Goal: Task Accomplishment & Management: Complete application form

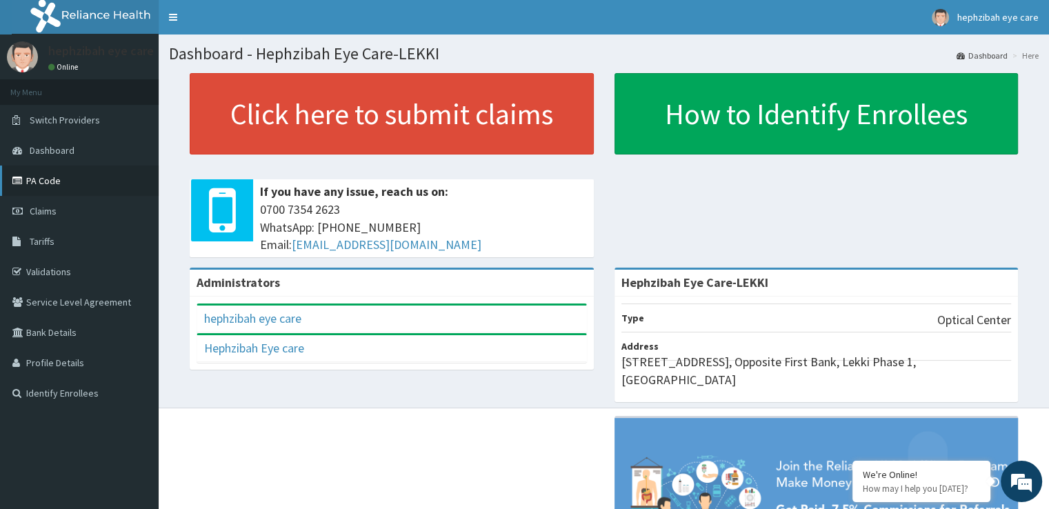
click at [43, 179] on link "PA Code" at bounding box center [79, 181] width 159 height 30
click at [36, 205] on span "Claims" at bounding box center [43, 211] width 27 height 12
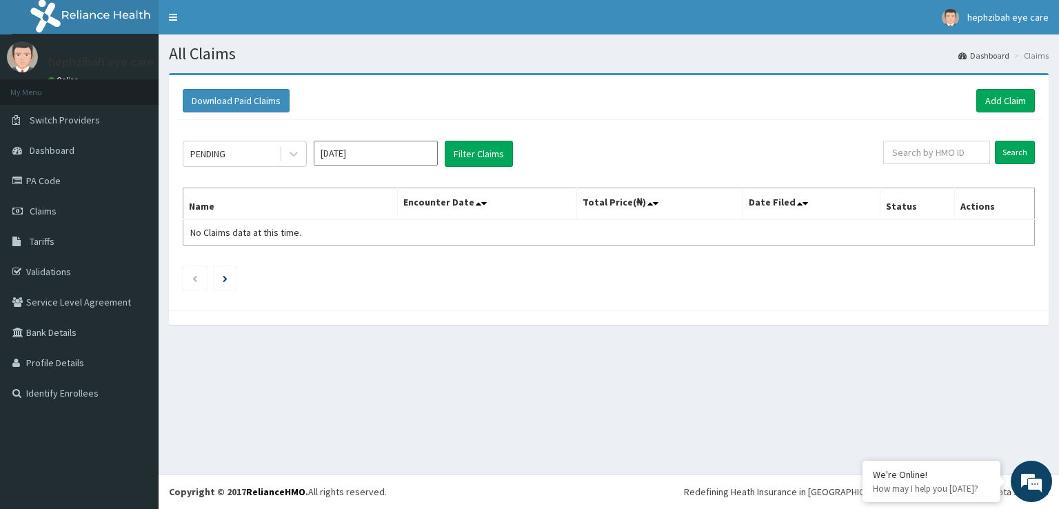
click at [1017, 106] on link "Add Claim" at bounding box center [1006, 100] width 59 height 23
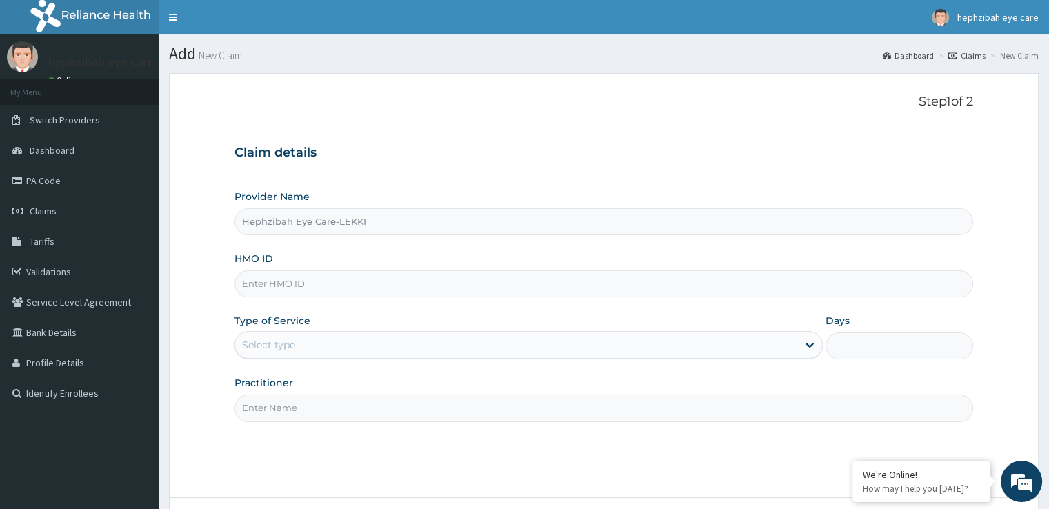
click at [260, 277] on input "HMO ID" at bounding box center [604, 283] width 738 height 27
paste input "ZFC/10007/A"
type input "ZFC/10007/A"
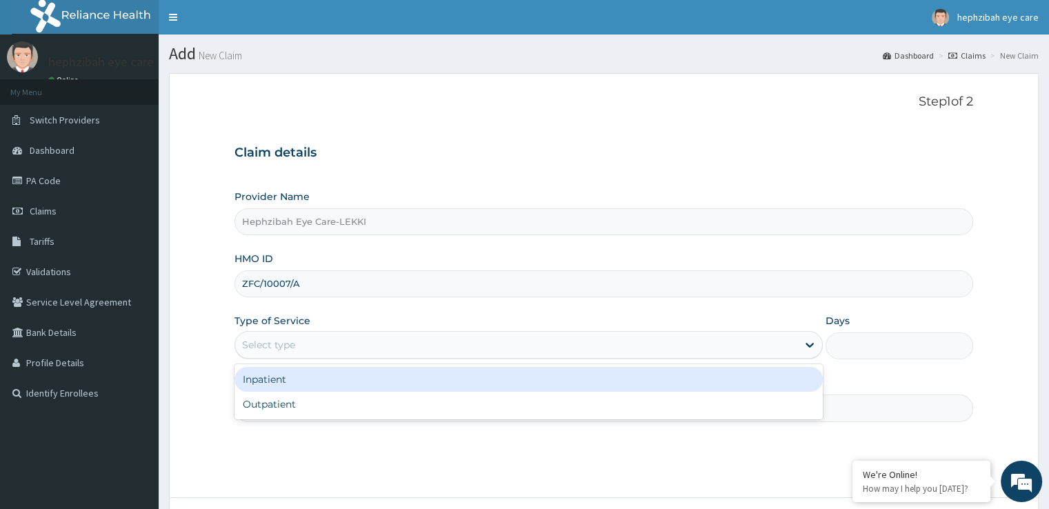
click at [277, 352] on div "Select type" at bounding box center [516, 345] width 562 height 22
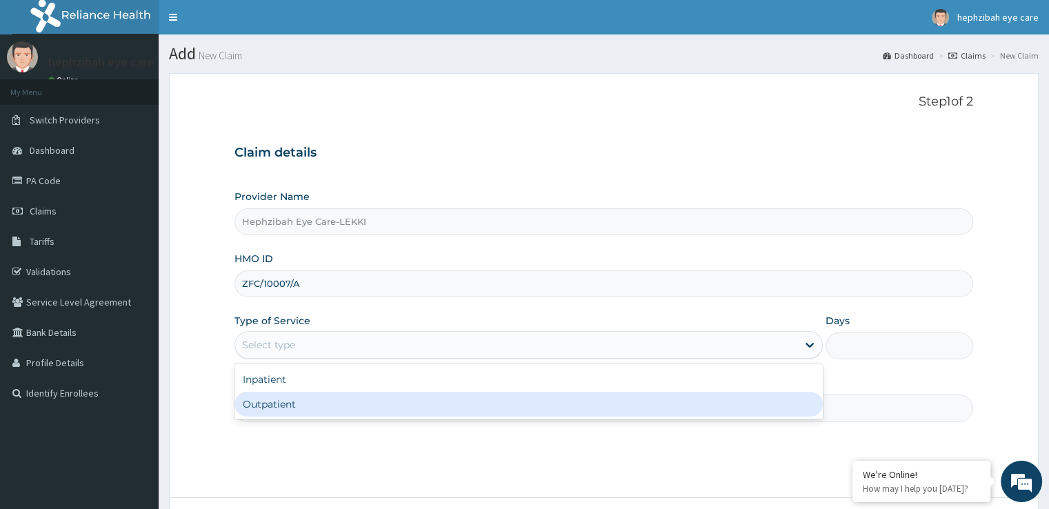
click at [283, 395] on div "Outpatient" at bounding box center [529, 404] width 588 height 25
type input "1"
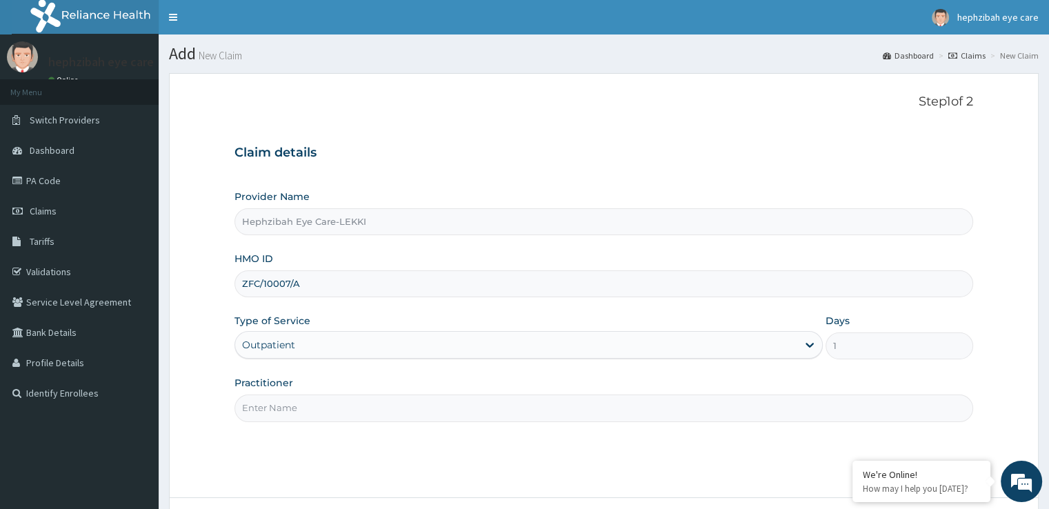
click at [279, 402] on input "Practitioner" at bounding box center [604, 408] width 738 height 27
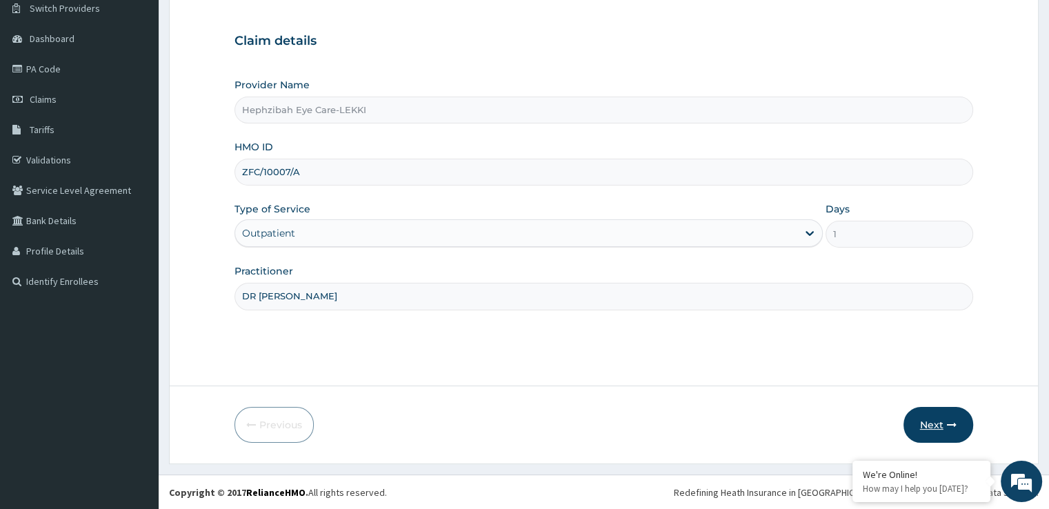
type input "DR AGNES"
click at [930, 416] on button "Next" at bounding box center [939, 425] width 70 height 36
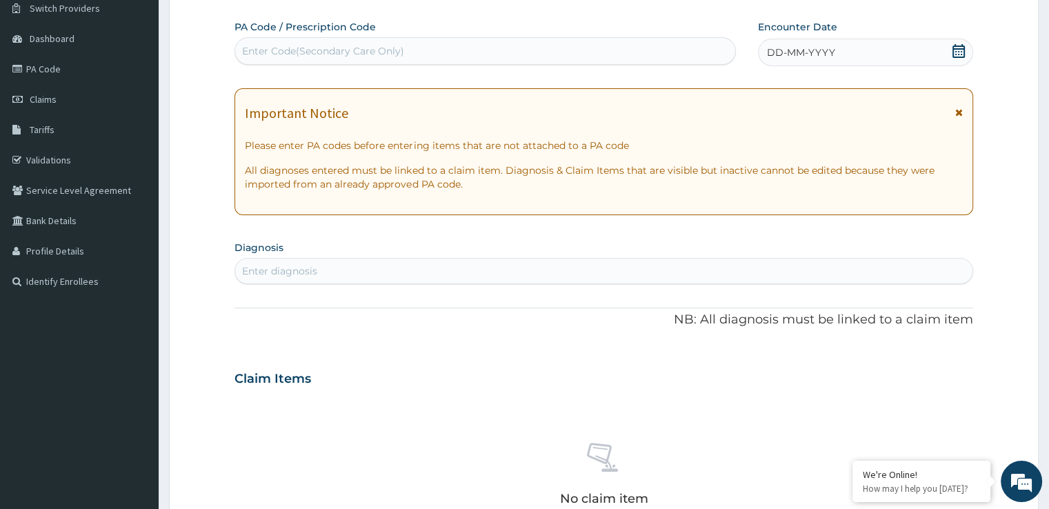
click at [352, 48] on div "Enter Code(Secondary Care Only)" at bounding box center [323, 51] width 162 height 14
paste input "PA/520D9B"
type input "PA/520D9B"
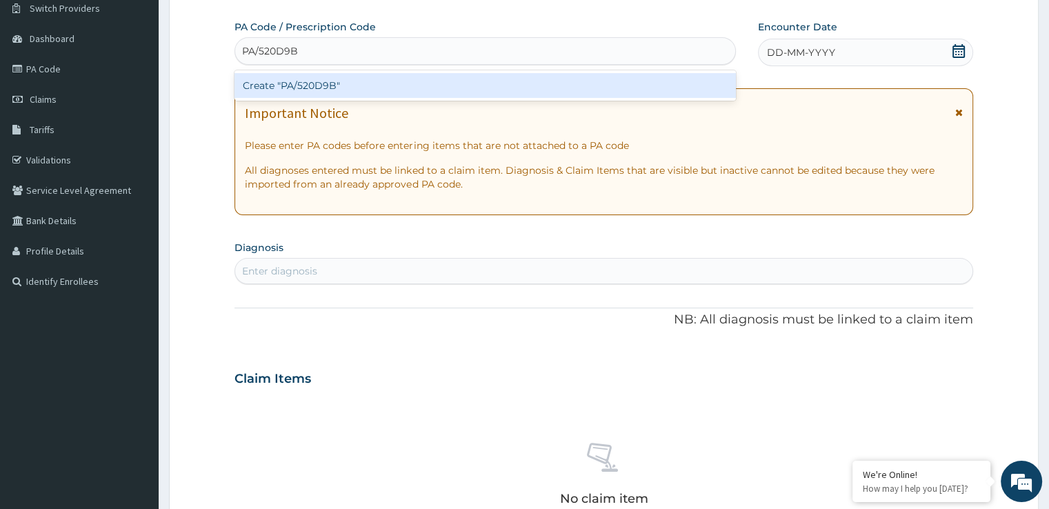
click at [475, 74] on div "Create "PA/520D9B"" at bounding box center [485, 85] width 501 height 25
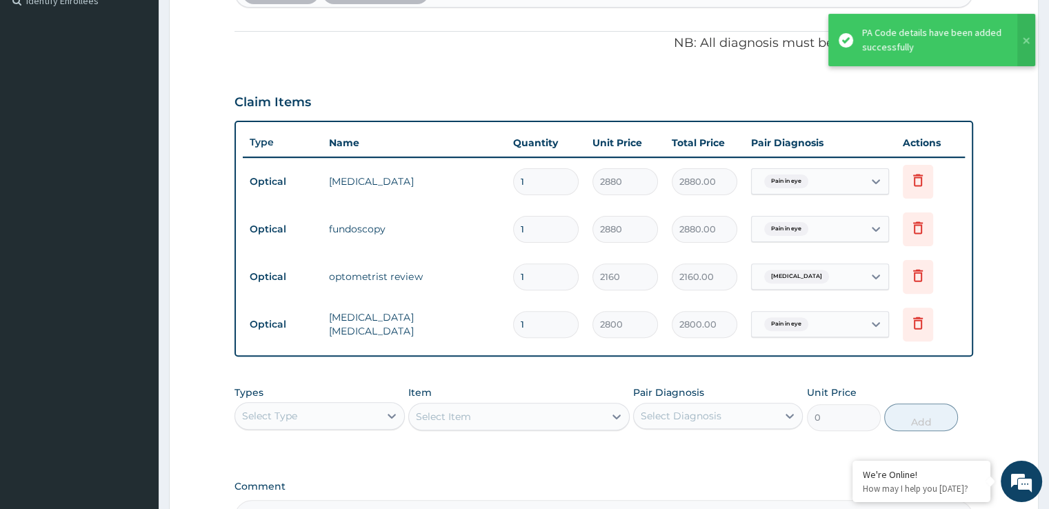
scroll to position [395, 0]
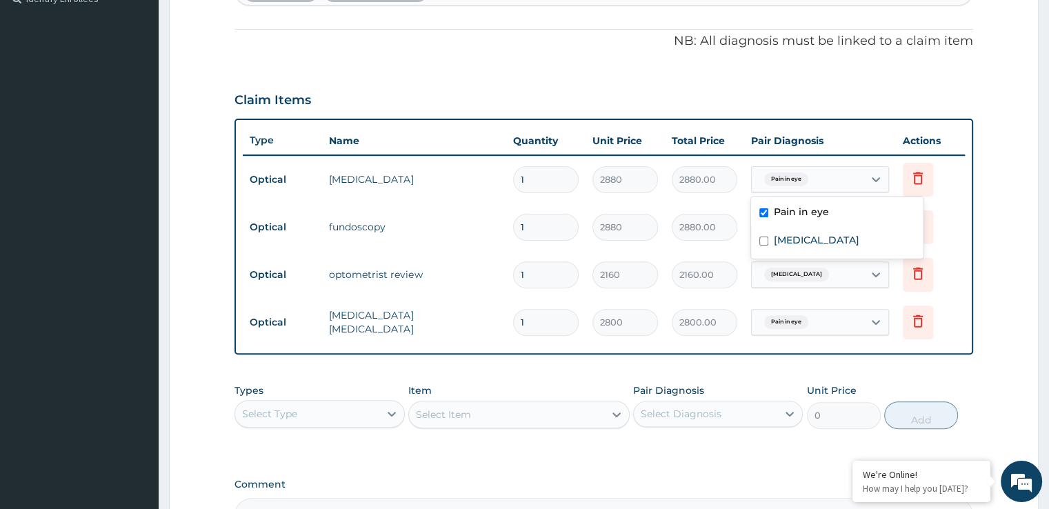
click at [835, 172] on div "Pain in eye" at bounding box center [808, 179] width 112 height 23
click at [807, 235] on label "Episcleritis" at bounding box center [817, 240] width 86 height 14
checkbox input "true"
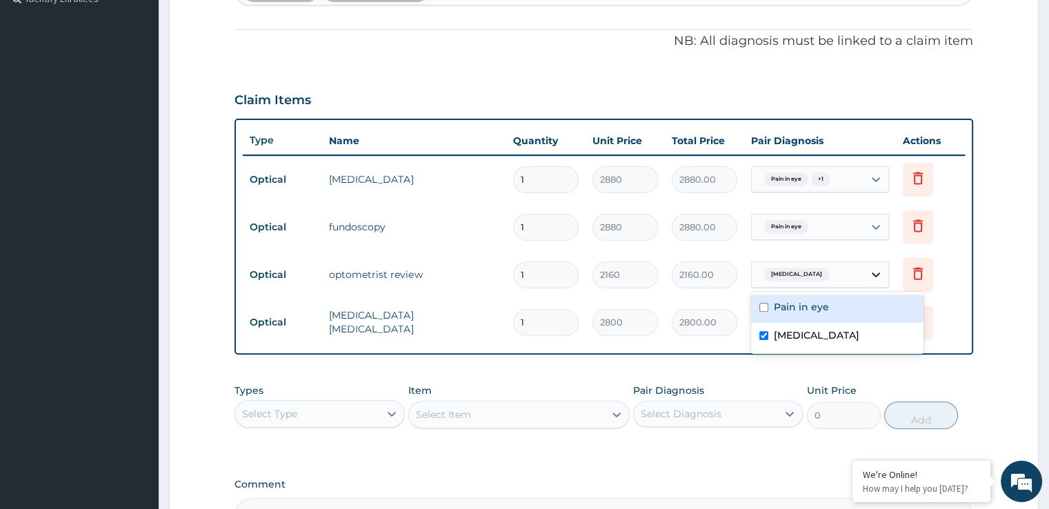
click at [864, 277] on div at bounding box center [876, 274] width 25 height 25
click at [811, 314] on div "Pain in eye" at bounding box center [837, 309] width 172 height 28
checkbox input "true"
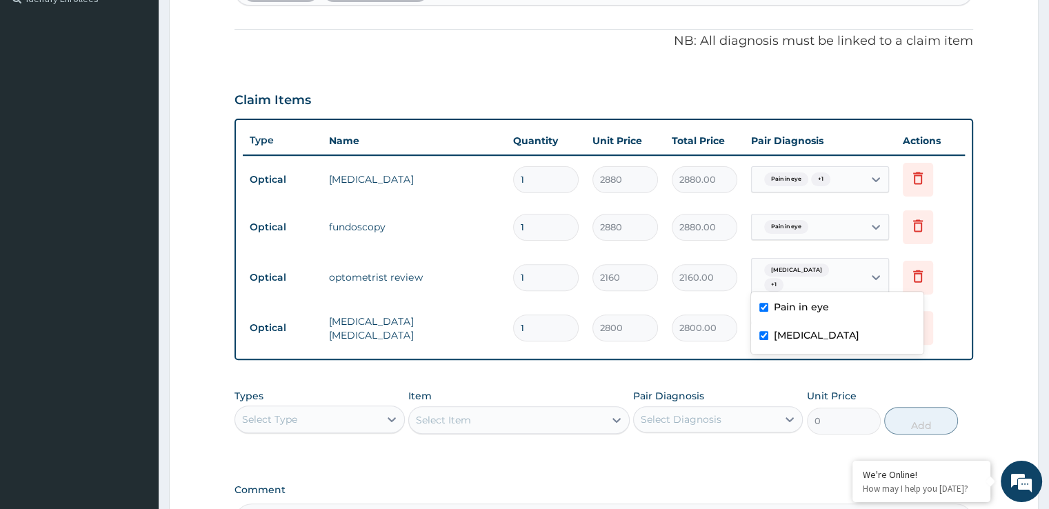
click at [801, 228] on span "Pain in eye" at bounding box center [786, 227] width 44 height 14
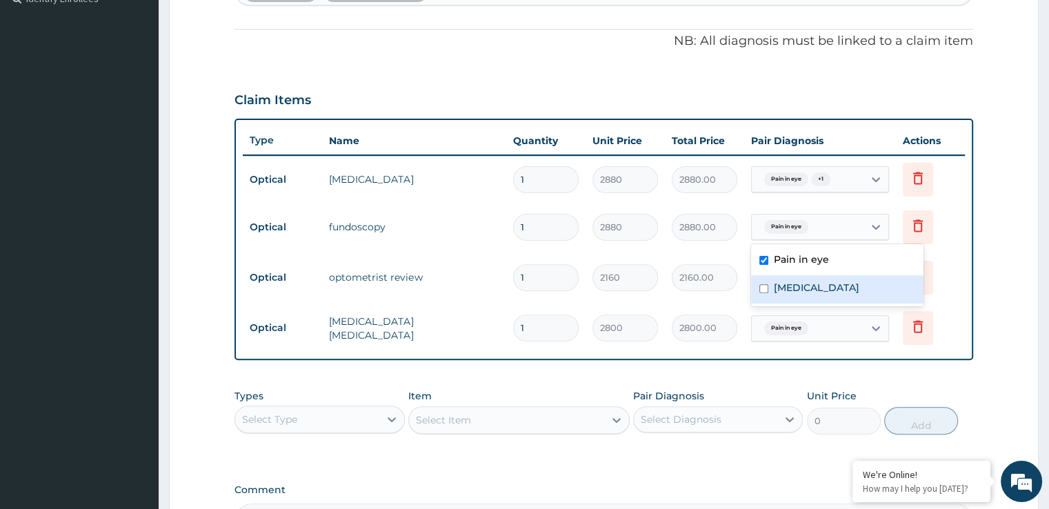
click at [786, 294] on label "Episcleritis" at bounding box center [817, 288] width 86 height 14
checkbox input "true"
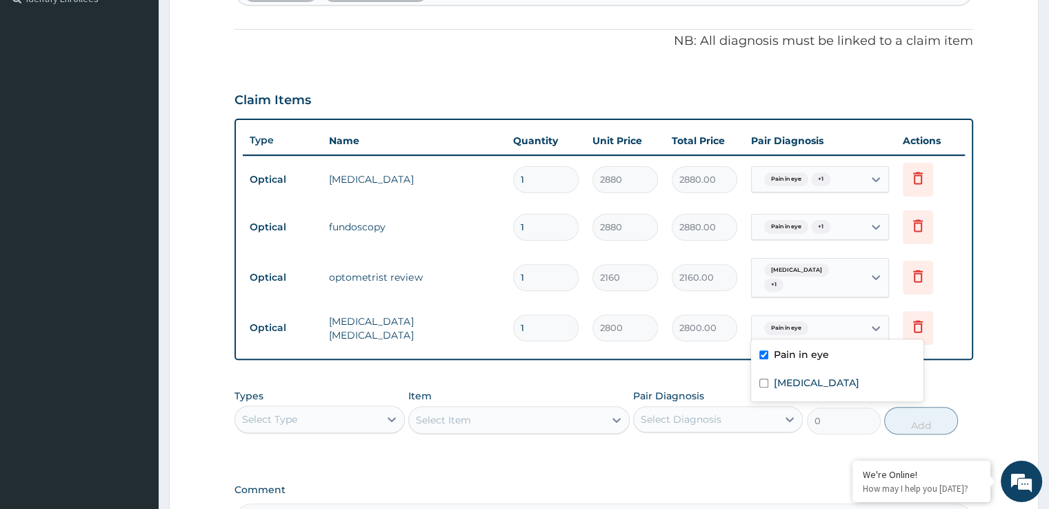
click at [834, 317] on div "Pain in eye" at bounding box center [808, 328] width 112 height 23
click at [811, 387] on label "Episcleritis" at bounding box center [817, 383] width 86 height 14
checkbox input "true"
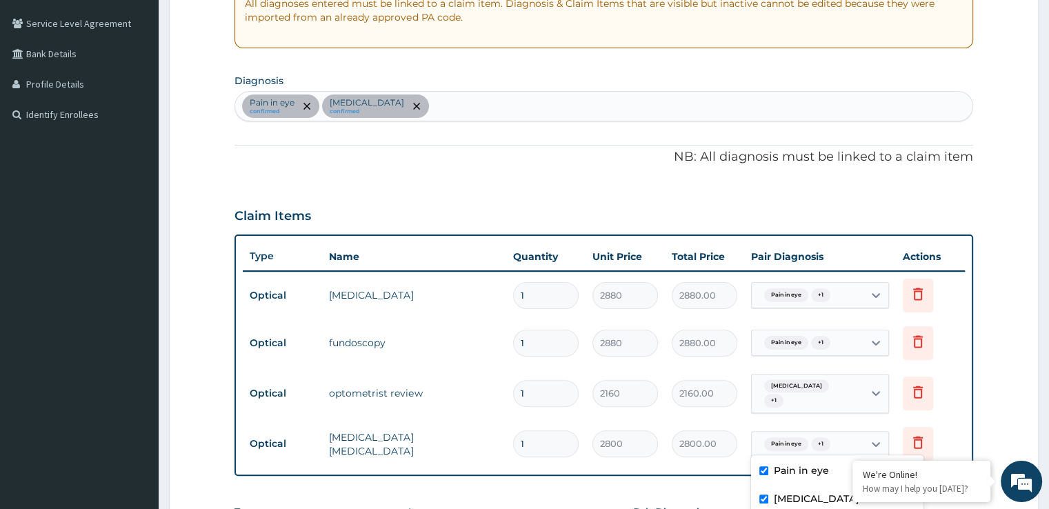
scroll to position [277, 0]
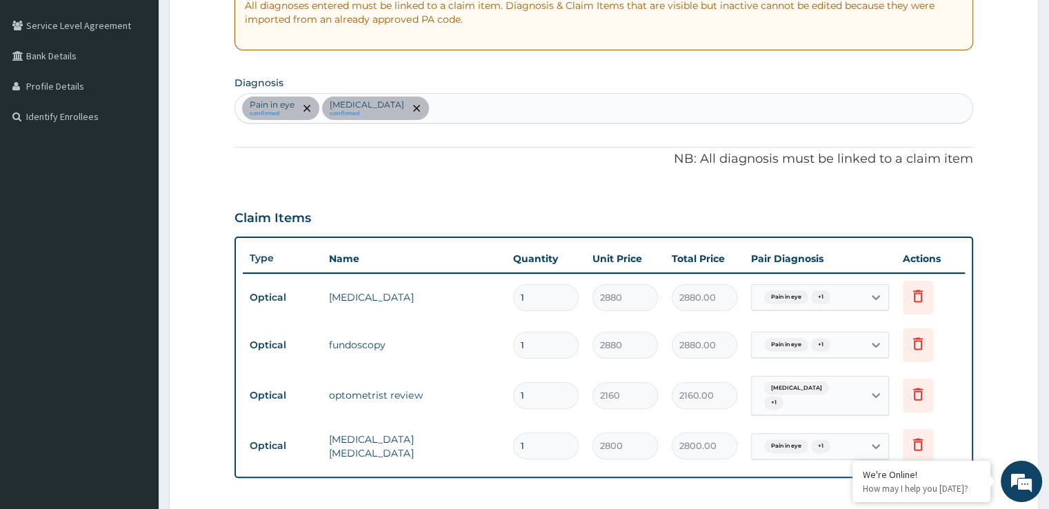
click at [1006, 202] on form "Step 2 of 2 PA Code / Prescription Code PA/520D9B Encounter Date 06-09-2025 Imp…" at bounding box center [604, 276] width 870 height 959
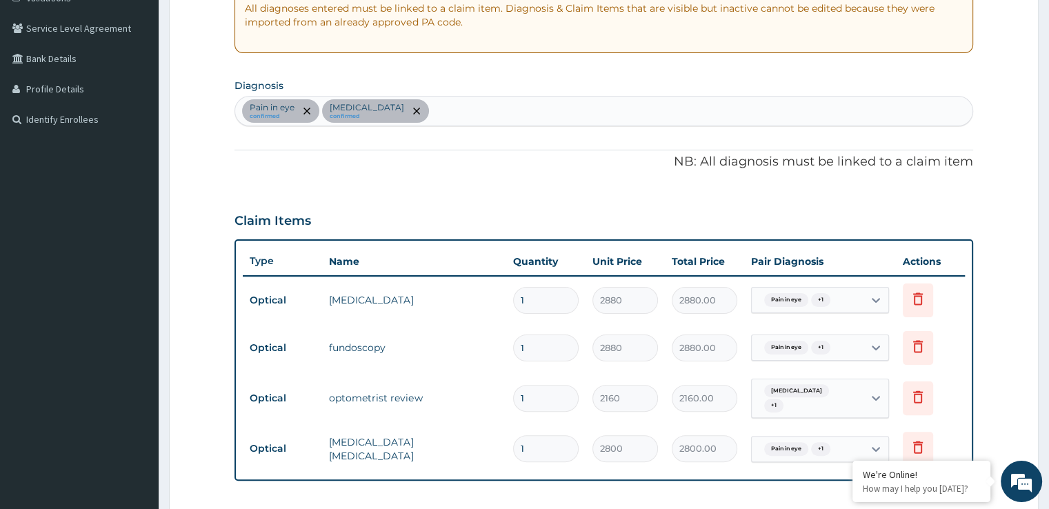
scroll to position [560, 0]
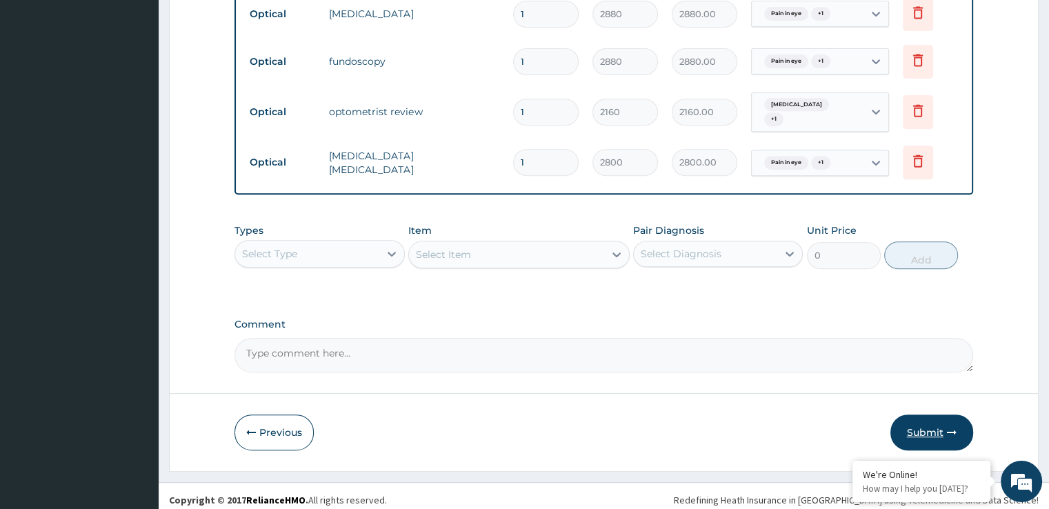
click at [915, 419] on button "Submit" at bounding box center [931, 433] width 83 height 36
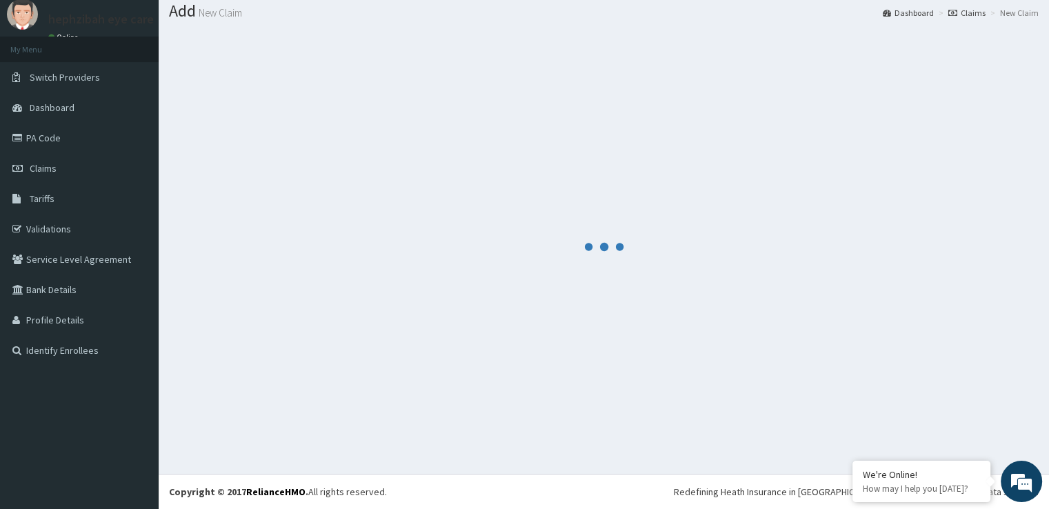
scroll to position [42, 0]
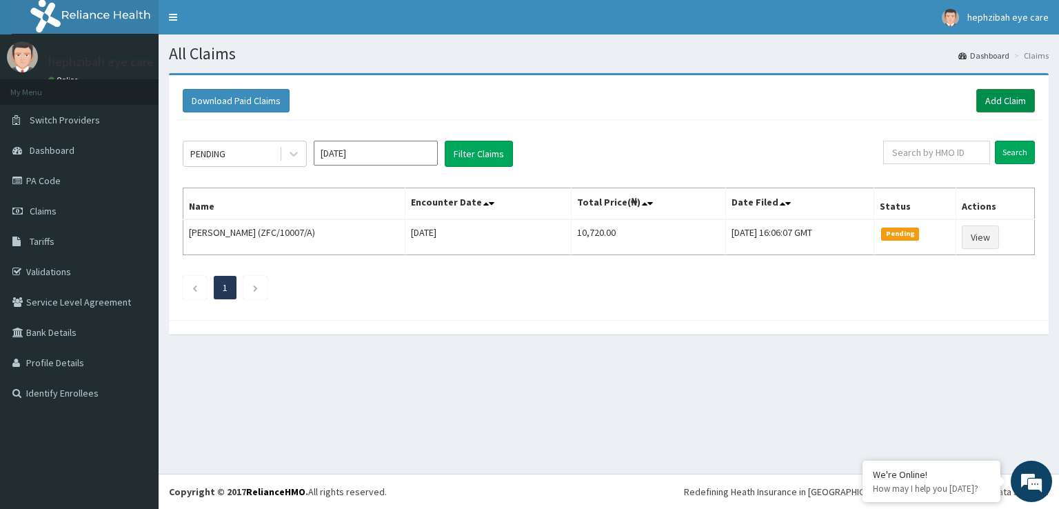
click at [988, 98] on link "Add Claim" at bounding box center [1006, 100] width 59 height 23
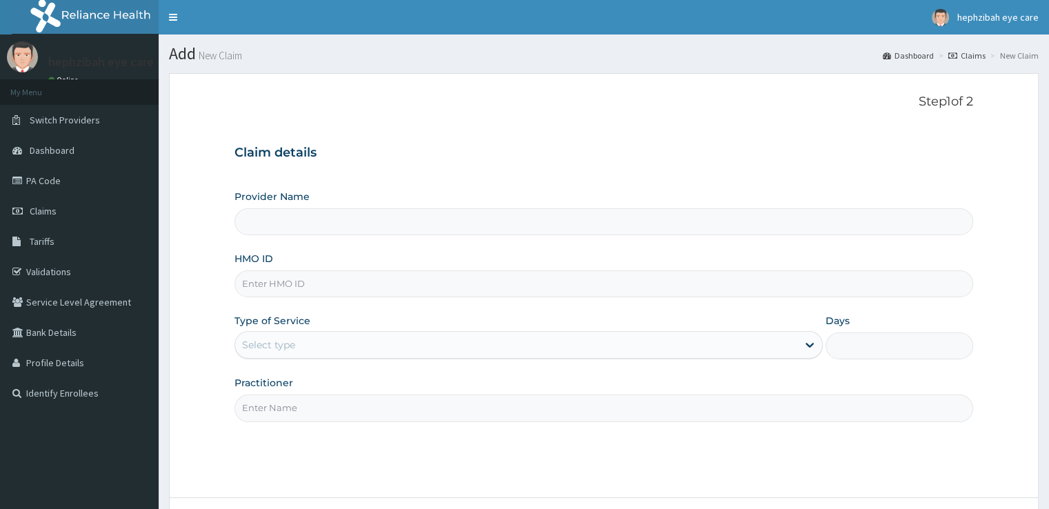
click at [279, 275] on input "HMO ID" at bounding box center [604, 283] width 738 height 27
type input "Hephzibah Eye Care-LEKKI"
paste input "PA/5B7B2E"
type input "PA/5B7B2E"
click at [324, 346] on div "Select type" at bounding box center [516, 345] width 562 height 22
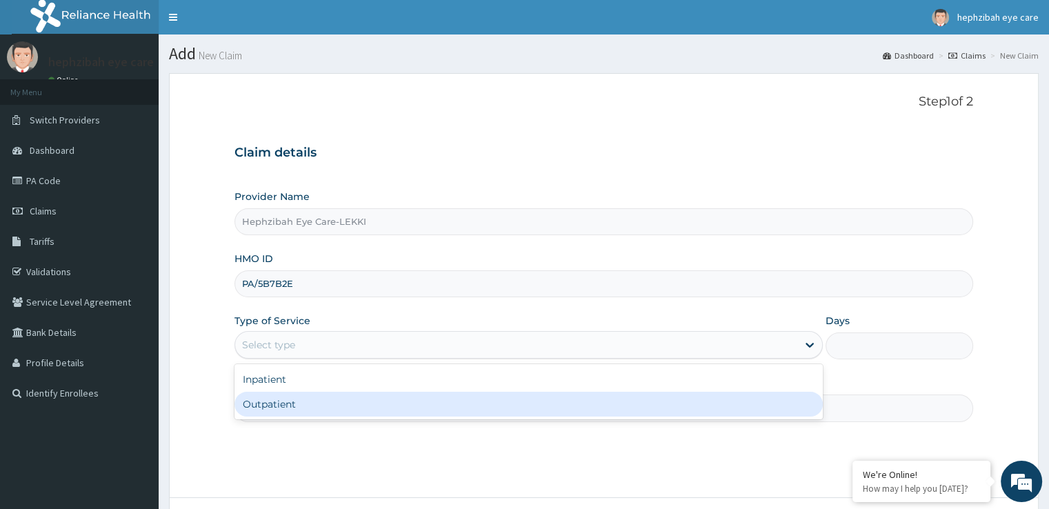
click at [279, 402] on div "Outpatient" at bounding box center [529, 404] width 588 height 25
type input "1"
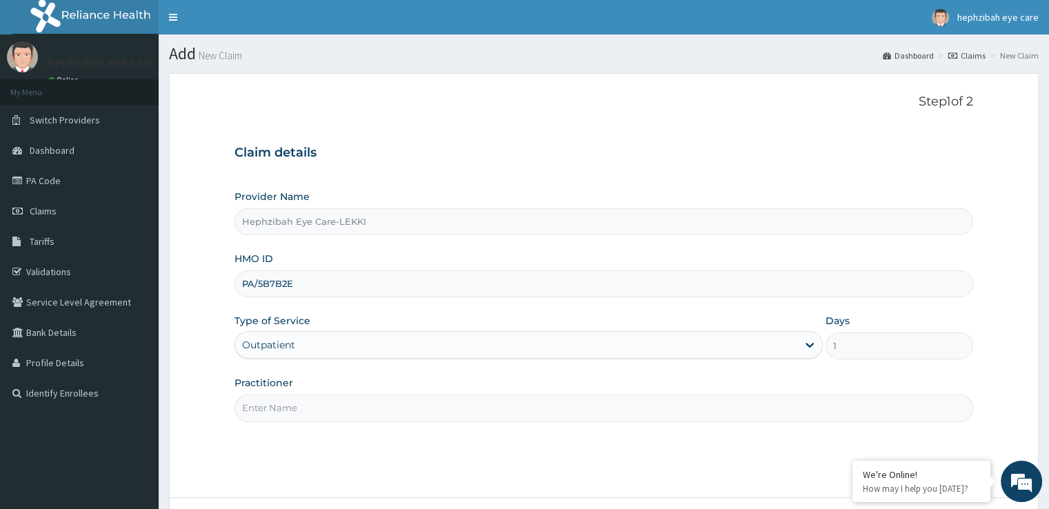
click at [279, 402] on input "Practitioner" at bounding box center [604, 408] width 738 height 27
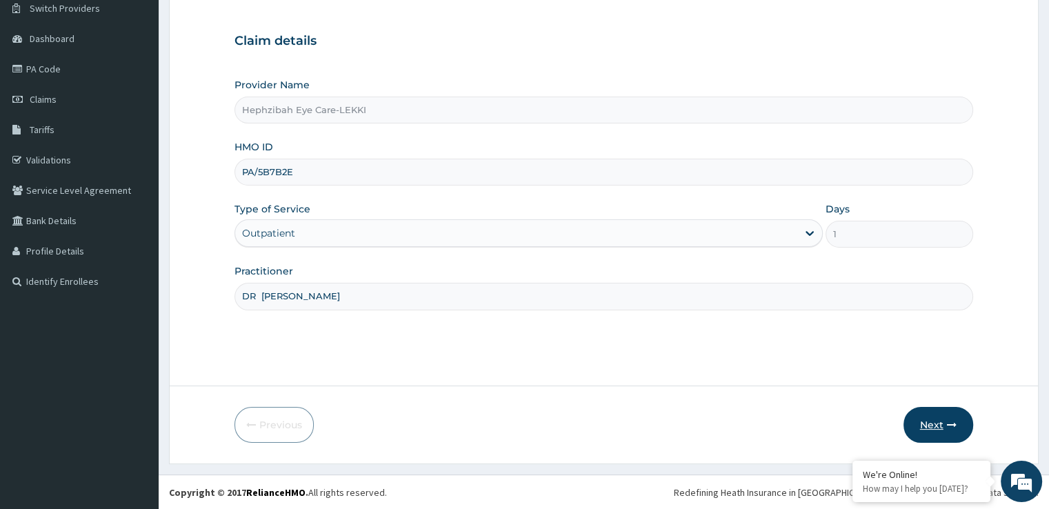
type input "DR AGNES"
click at [932, 416] on button "Next" at bounding box center [939, 425] width 70 height 36
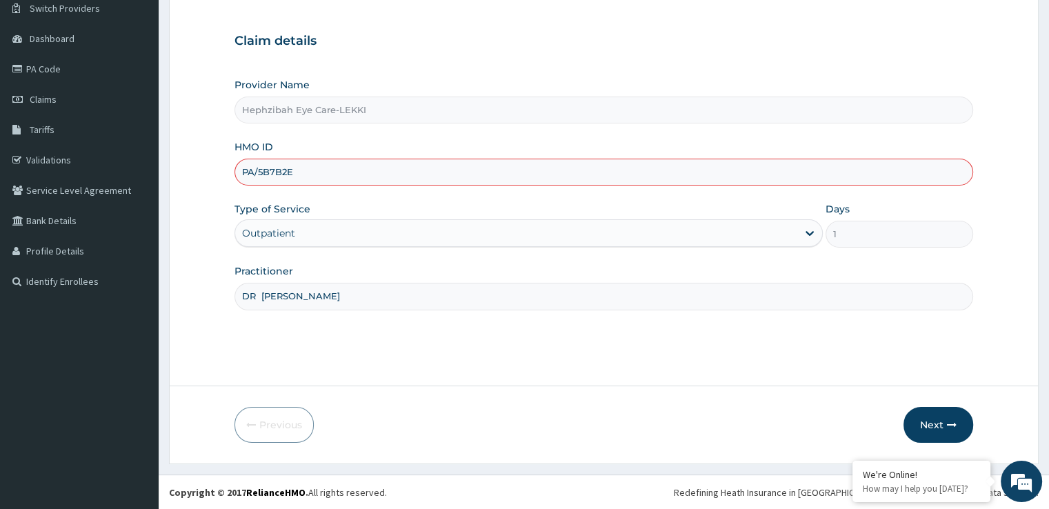
scroll to position [0, 0]
type input "P"
paste input "CWP/10124/A"
type input "CWP/10124/A"
click at [552, 381] on form "Step 1 of 2 Claim details Provider Name Hephzibah Eye Care-LEKKI HMO ID CWP/101…" at bounding box center [604, 212] width 870 height 503
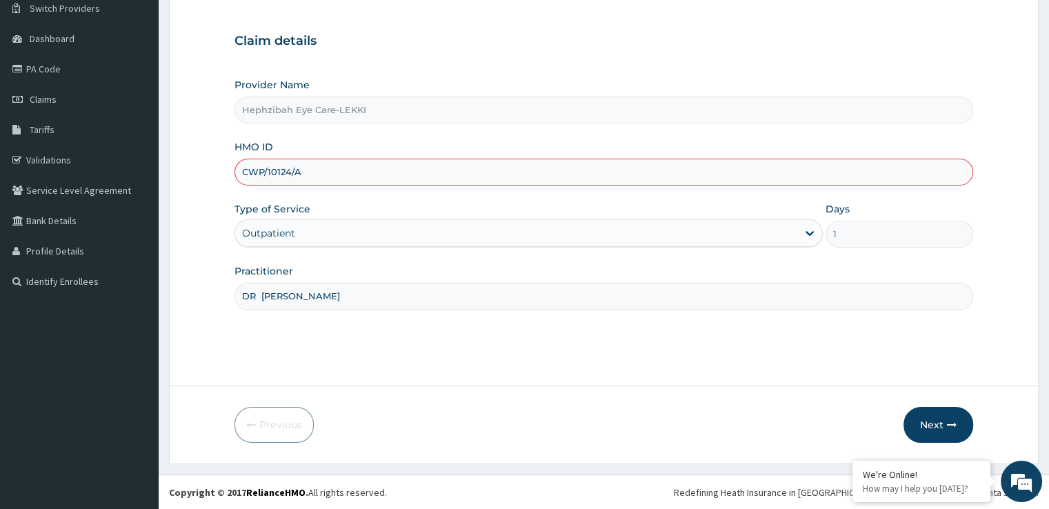
click at [1004, 83] on form "Step 1 of 2 Claim details Provider Name Hephzibah Eye Care-LEKKI HMO ID CWP/101…" at bounding box center [604, 212] width 870 height 503
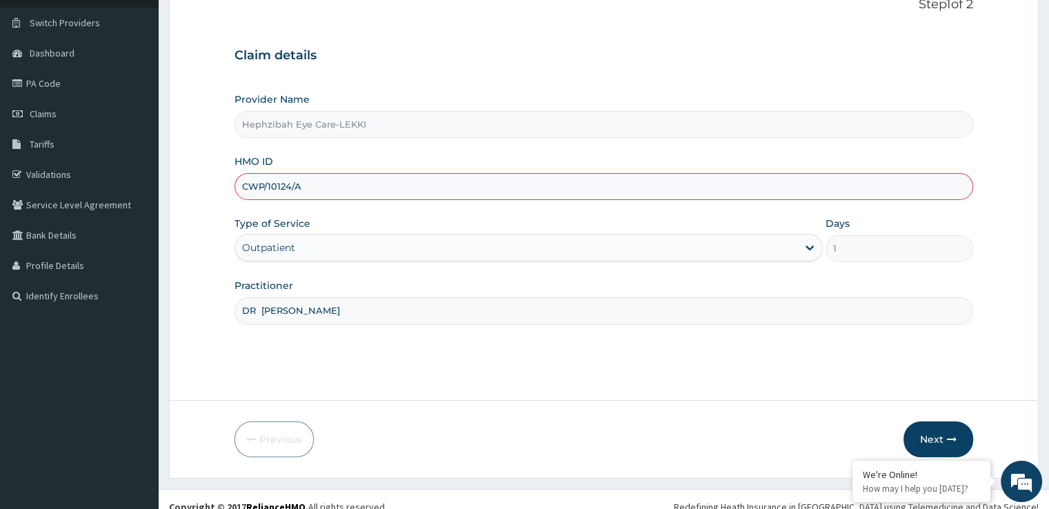
scroll to position [112, 0]
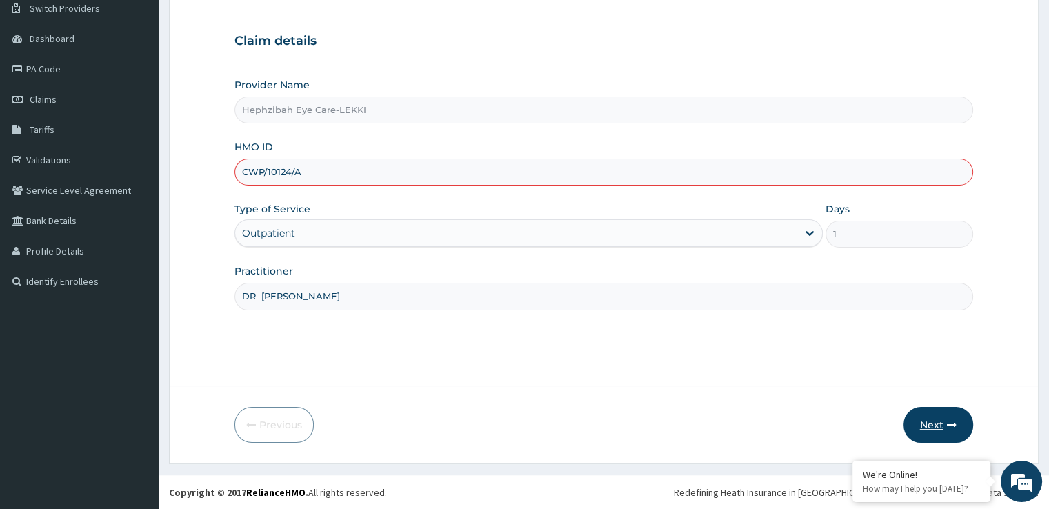
click at [940, 427] on button "Next" at bounding box center [939, 425] width 70 height 36
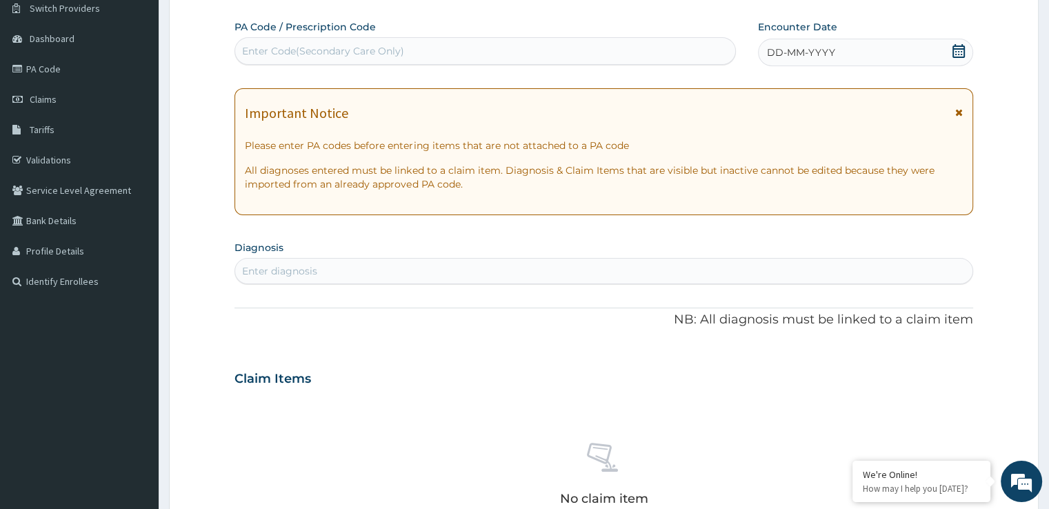
click at [442, 41] on div "Enter Code(Secondary Care Only)" at bounding box center [485, 51] width 500 height 22
paste input "PA/5B7B2E"
type input "PA/5B7B2E"
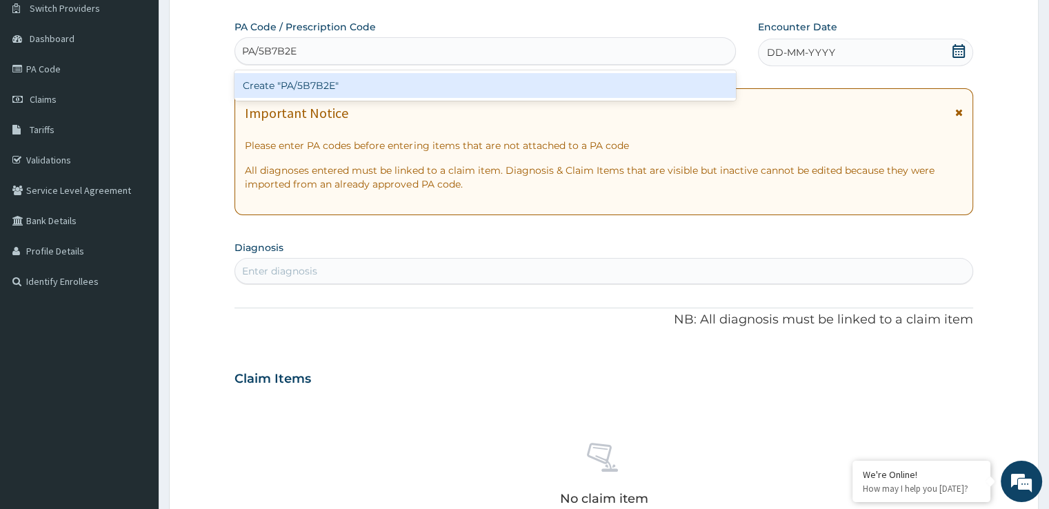
click at [450, 88] on div "Create "PA/5B7B2E"" at bounding box center [485, 85] width 501 height 25
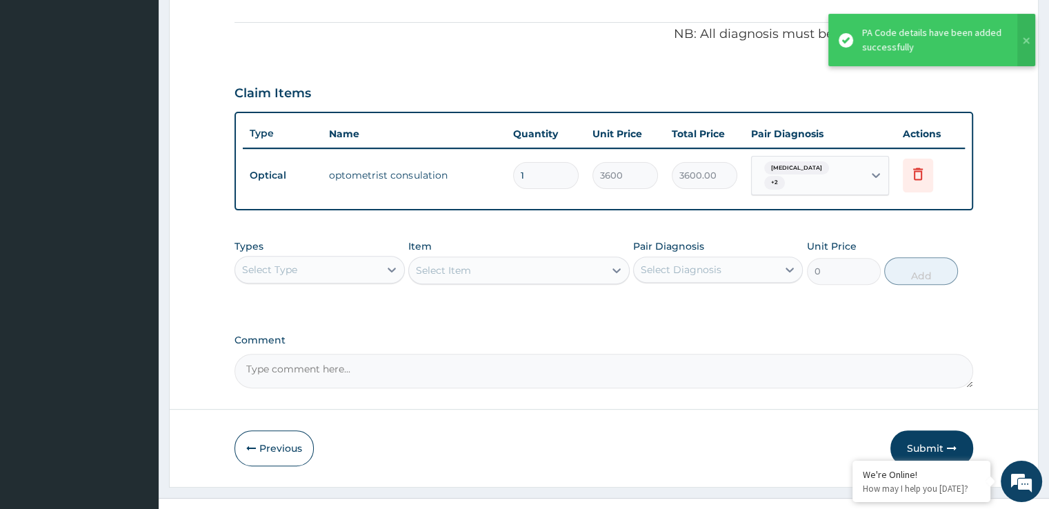
scroll to position [418, 0]
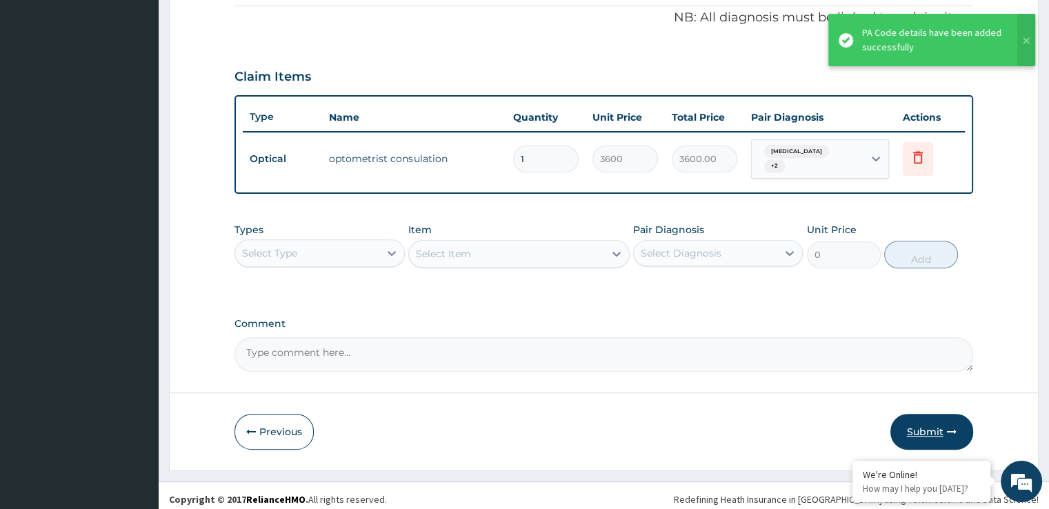
click at [918, 421] on button "Submit" at bounding box center [931, 432] width 83 height 36
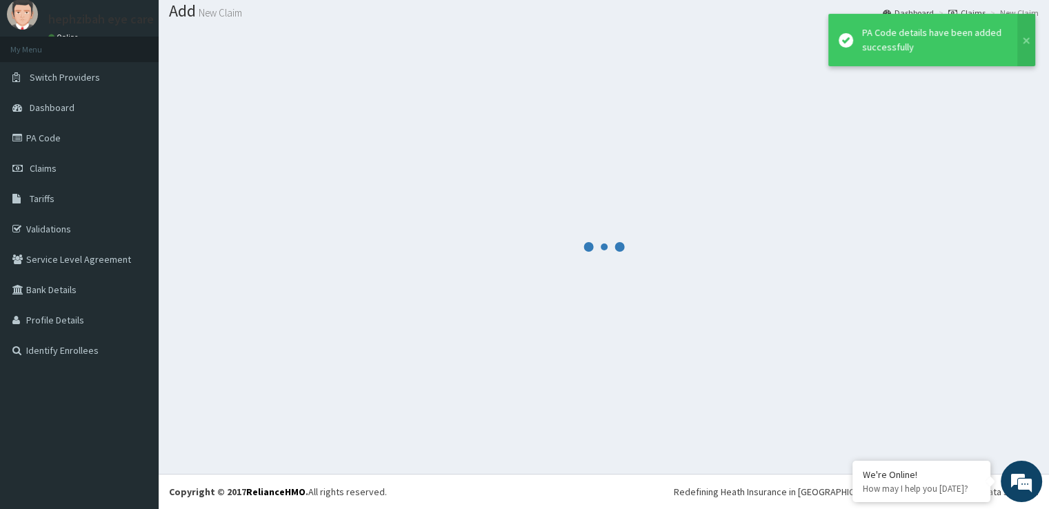
scroll to position [42, 0]
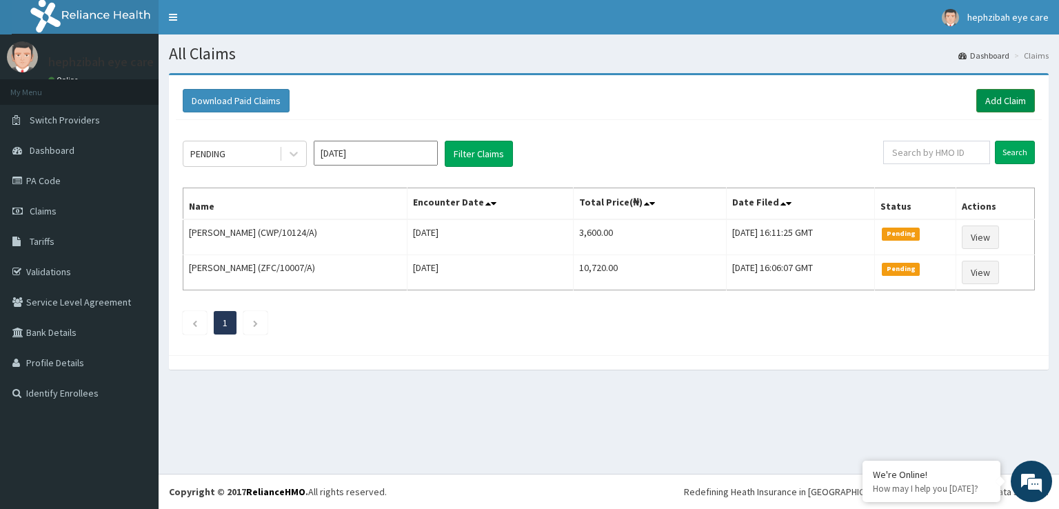
click at [995, 92] on link "Add Claim" at bounding box center [1006, 100] width 59 height 23
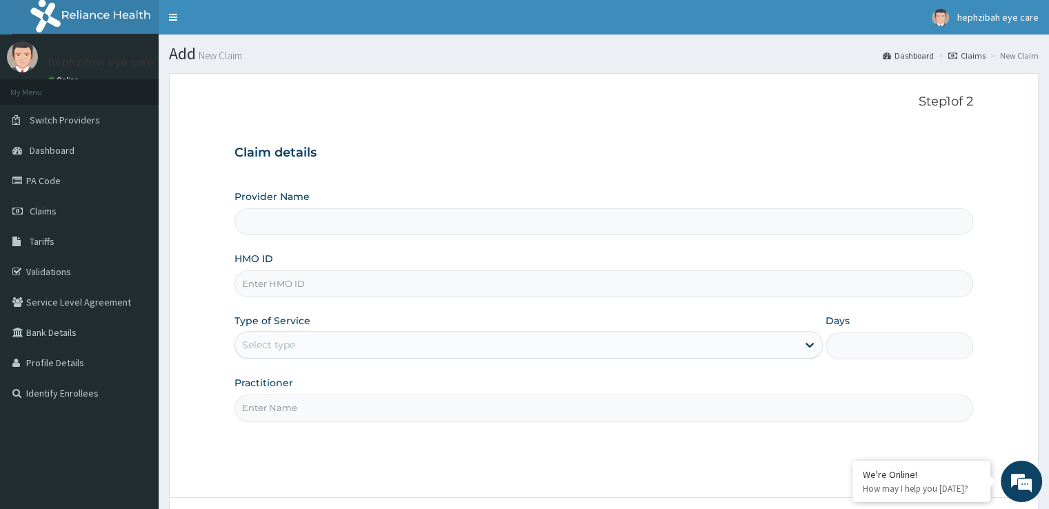
type input "CWP/10124/A"
type input "Hephzibah Eye Care-LEKKI"
type input "CWP/10124/A"
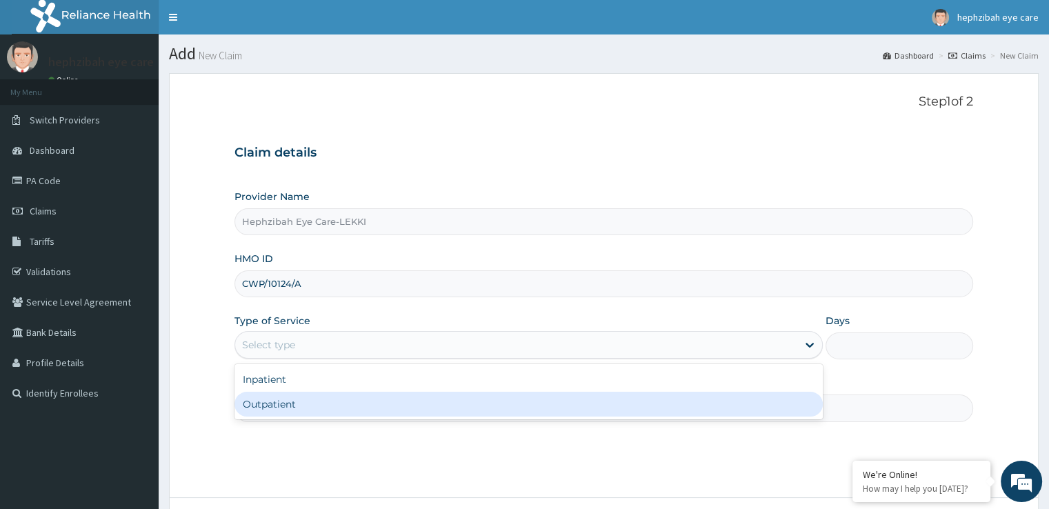
drag, startPoint x: 270, startPoint y: 332, endPoint x: 266, endPoint y: 404, distance: 72.6
click at [266, 359] on div "option Outpatient focused, 2 of 2. 2 results available. Use Up and Down to choo…" at bounding box center [529, 345] width 588 height 28
click at [266, 404] on div "Outpatient" at bounding box center [529, 404] width 588 height 25
type input "1"
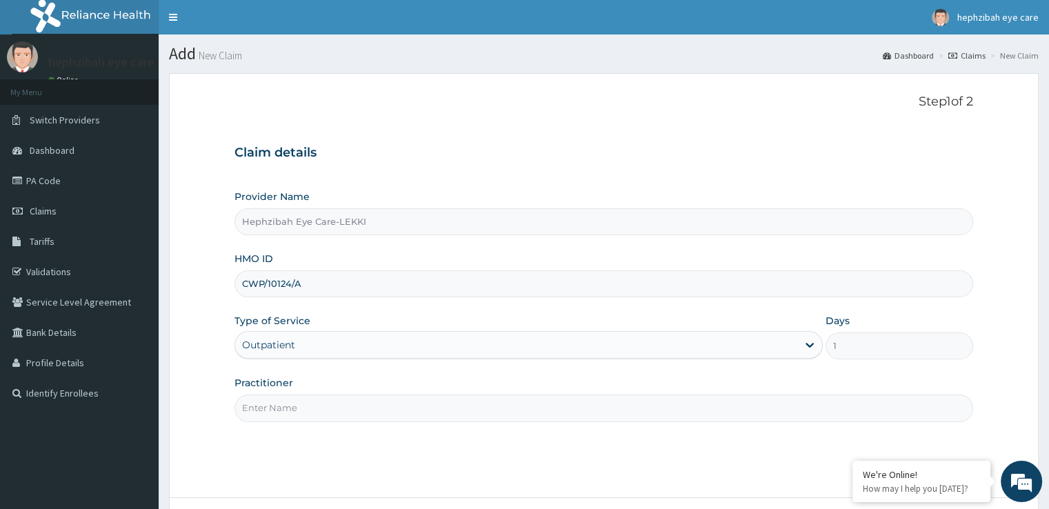
click at [314, 395] on input "Practitioner" at bounding box center [604, 408] width 738 height 27
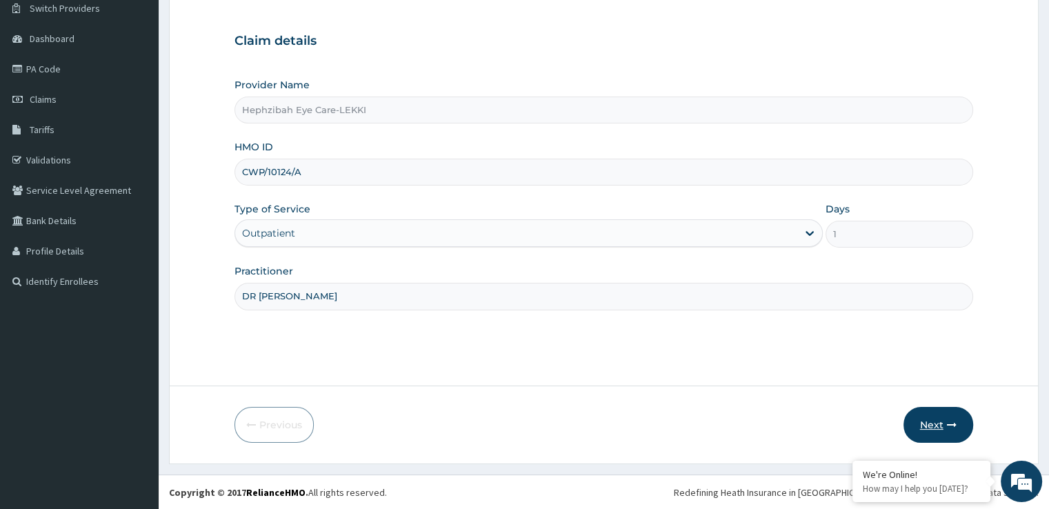
type input "DR AGNES"
click at [937, 419] on button "Next" at bounding box center [939, 425] width 70 height 36
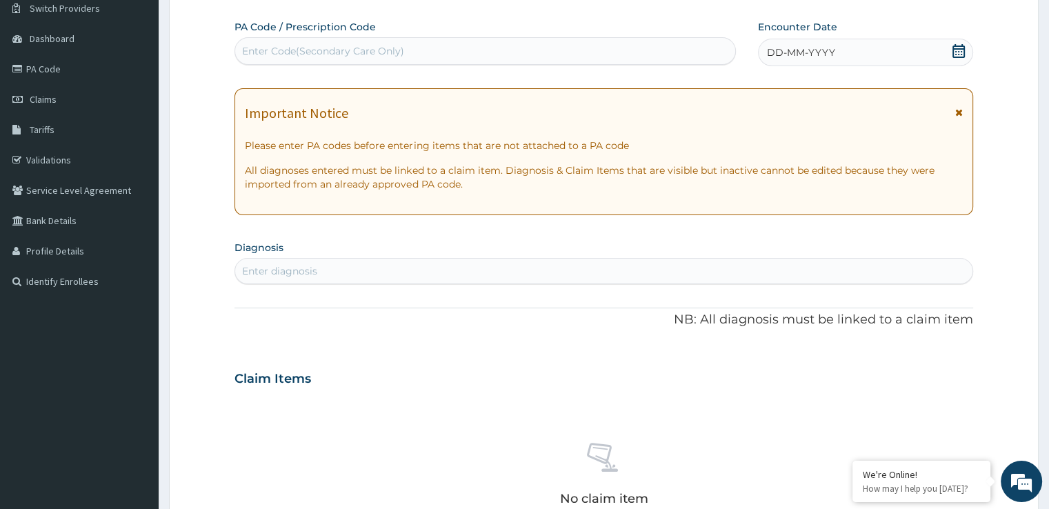
scroll to position [0, 0]
click at [372, 50] on div "Enter Code(Secondary Care Only)" at bounding box center [323, 51] width 162 height 14
paste input "PA/58C4B8"
type input "PA/58C4B8"
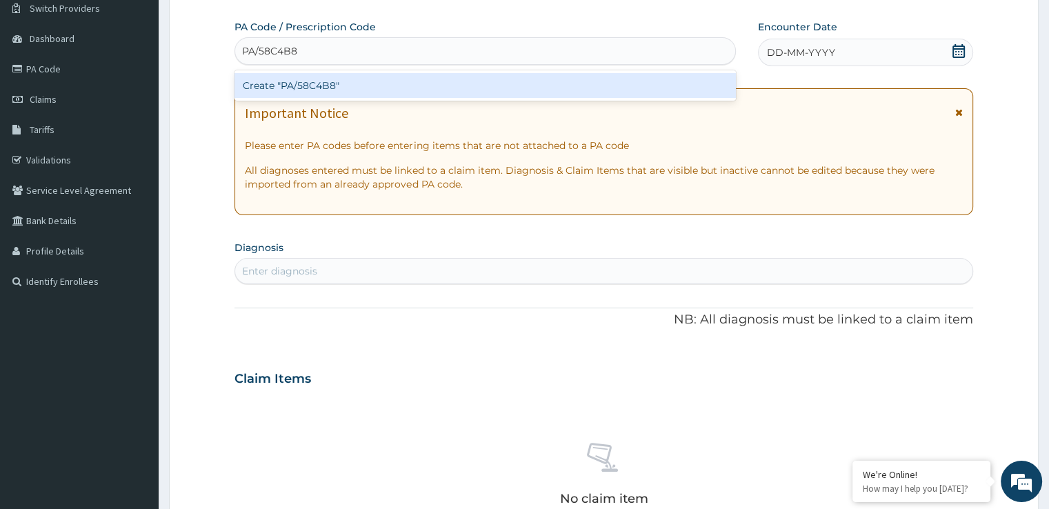
click at [377, 92] on div "Create "PA/58C4B8"" at bounding box center [485, 85] width 501 height 25
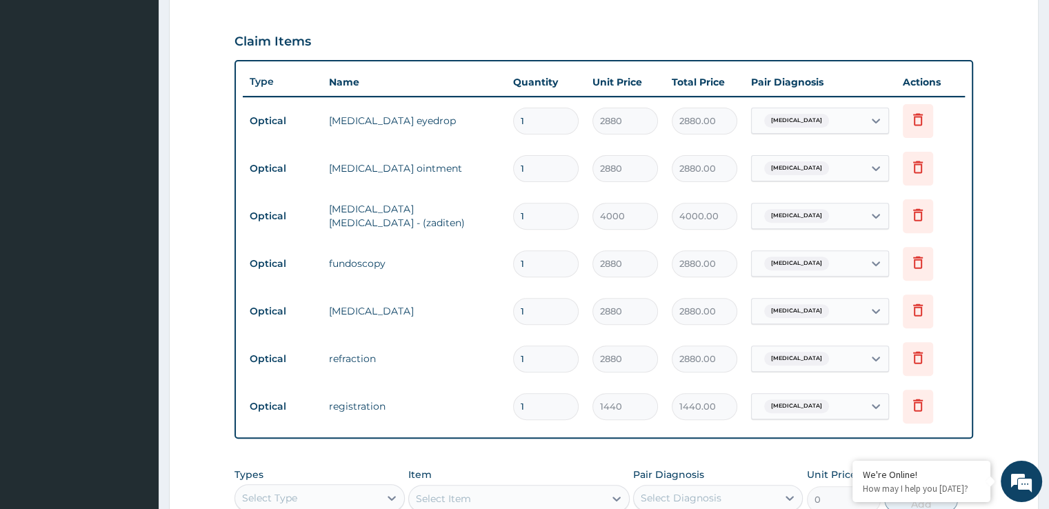
scroll to position [452, 0]
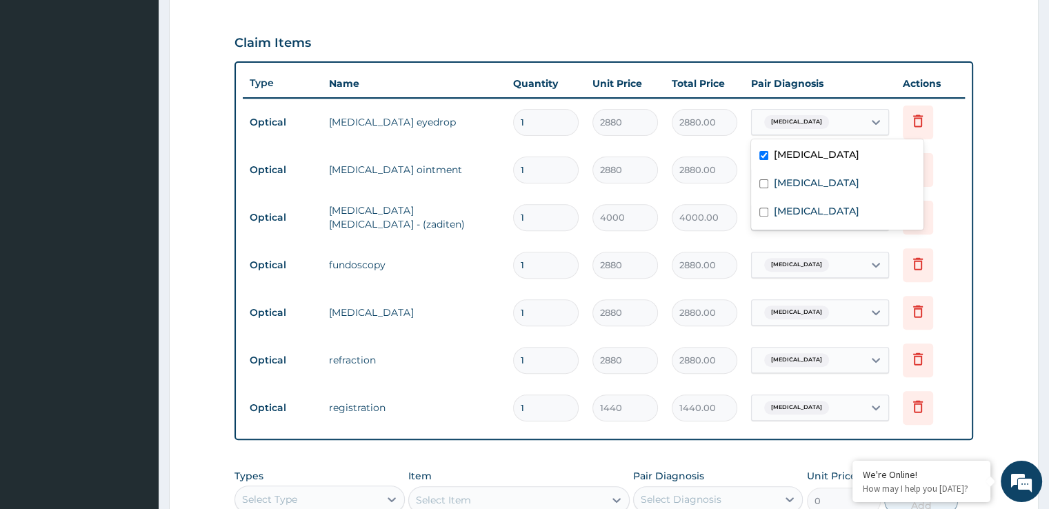
click at [829, 122] on span "Allergic conjunctivitis" at bounding box center [796, 122] width 65 height 14
click at [820, 182] on label "Bacterial conjunctivitis" at bounding box center [817, 183] width 86 height 14
checkbox input "true"
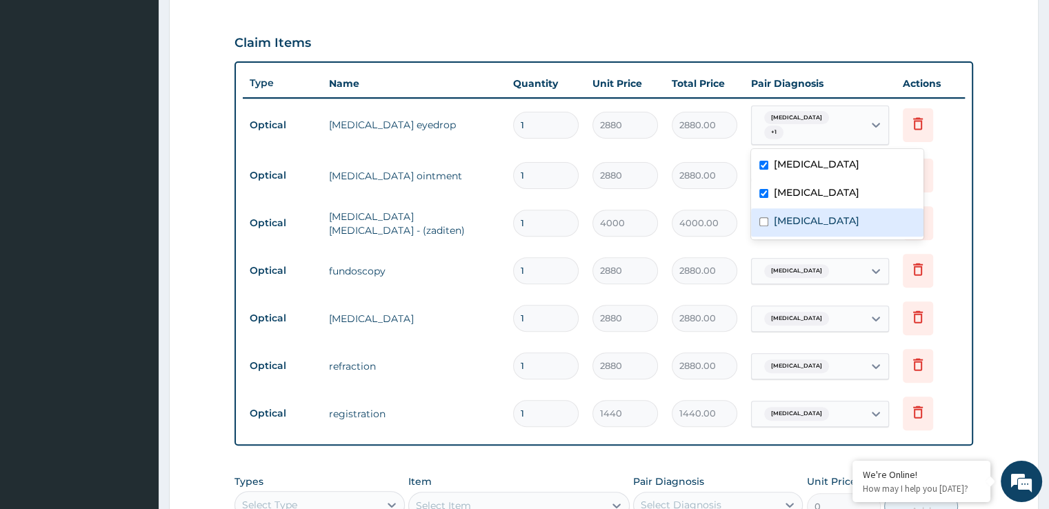
click at [812, 219] on label "Astigmatism" at bounding box center [817, 221] width 86 height 14
checkbox input "true"
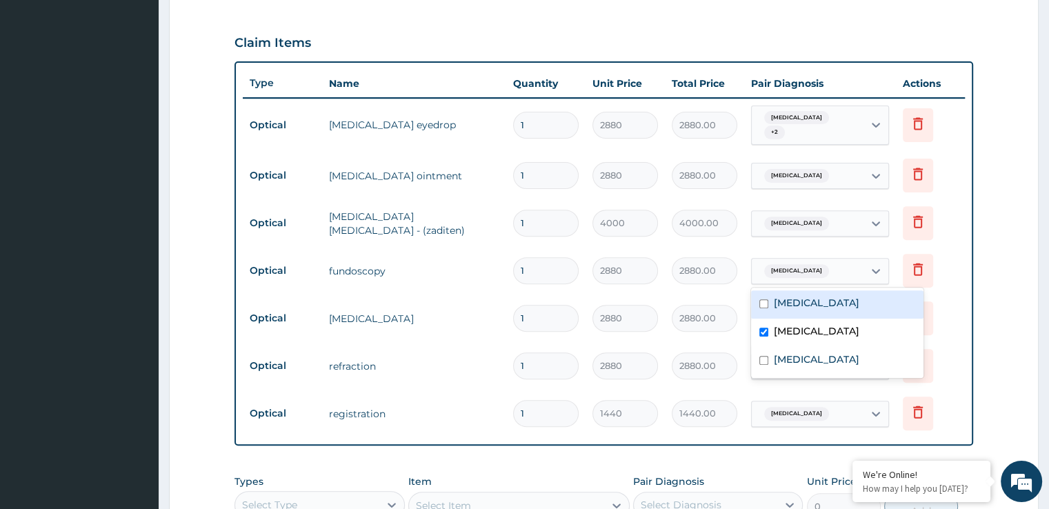
click at [814, 269] on span "Bacterial conjunctivitis" at bounding box center [796, 271] width 65 height 14
click at [791, 305] on label "Allergic conjunctivitis" at bounding box center [817, 303] width 86 height 14
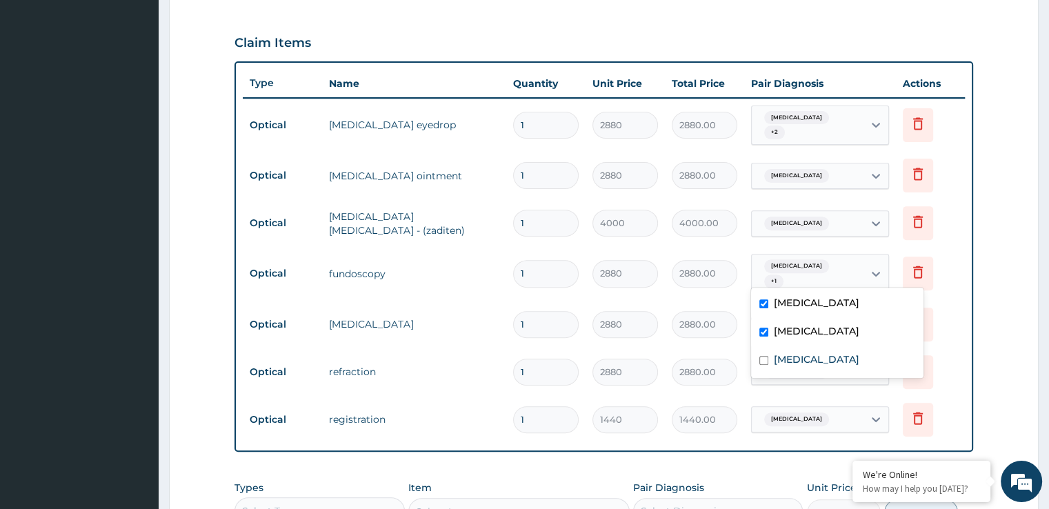
checkbox input "true"
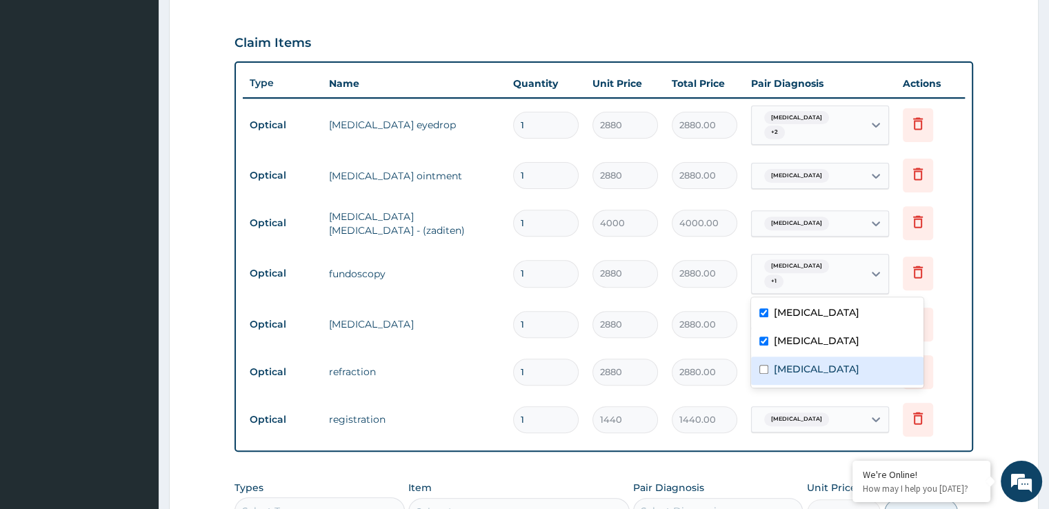
click at [799, 365] on label "Astigmatism" at bounding box center [817, 369] width 86 height 14
checkbox input "true"
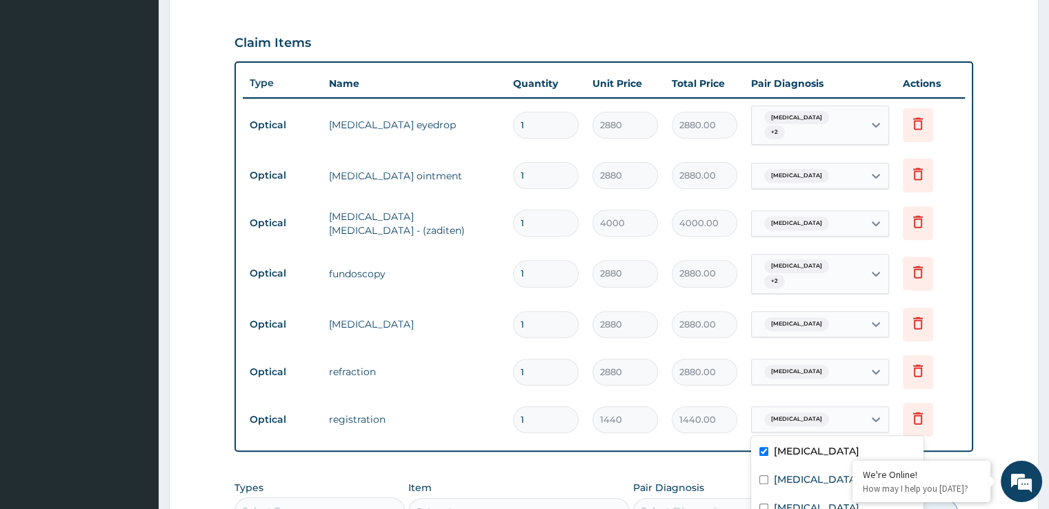
click at [805, 420] on span "Allergic conjunctivitis" at bounding box center [796, 419] width 65 height 14
click at [792, 475] on label "Bacterial conjunctivitis" at bounding box center [817, 479] width 86 height 14
checkbox input "true"
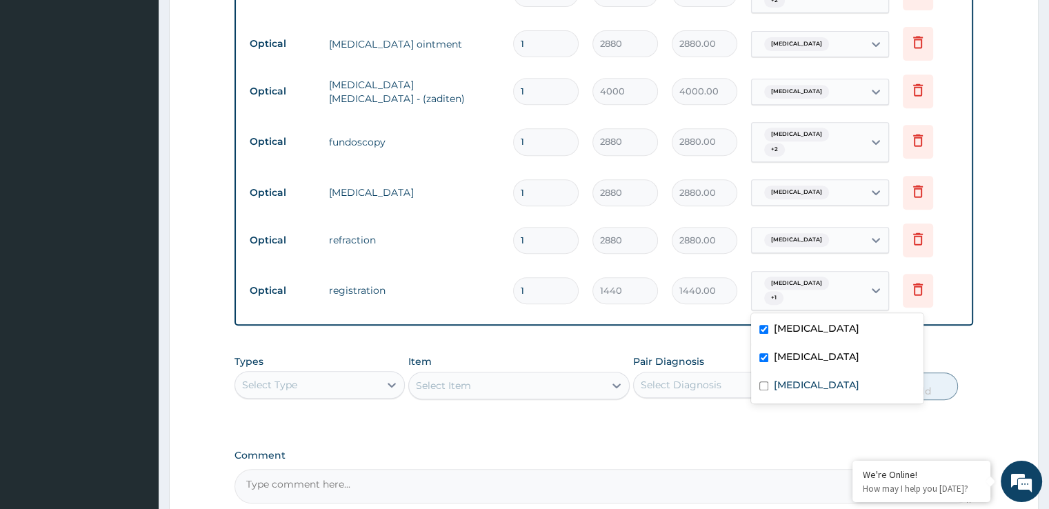
scroll to position [588, 0]
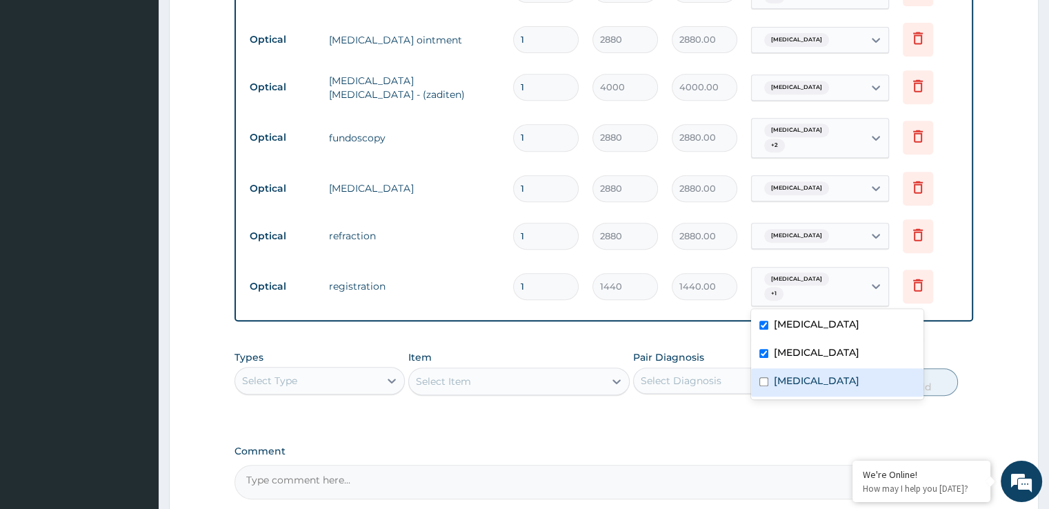
click at [786, 381] on label "Astigmatism" at bounding box center [817, 381] width 86 height 14
checkbox input "true"
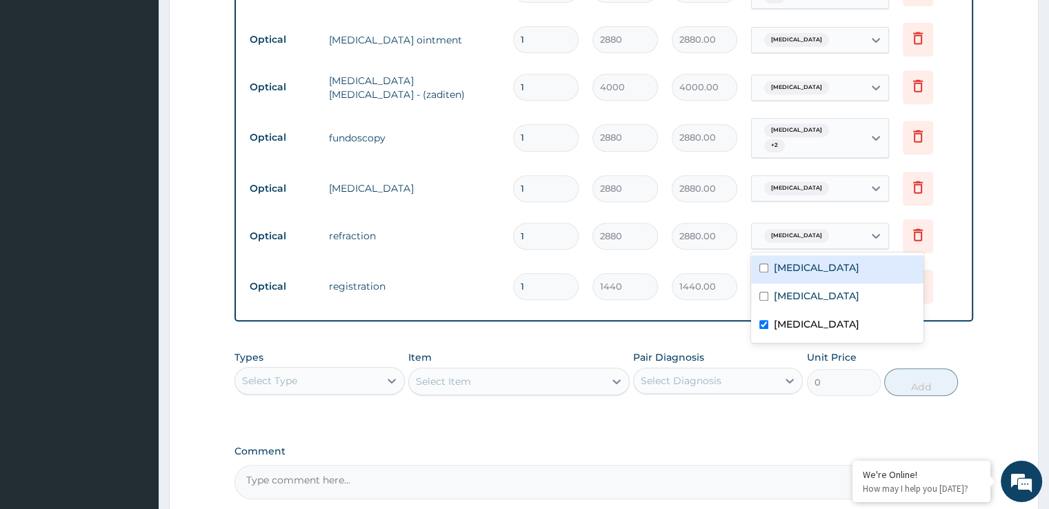
click at [786, 229] on span "Astigmatism" at bounding box center [796, 236] width 65 height 14
click at [784, 271] on label "Allergic conjunctivitis" at bounding box center [817, 268] width 86 height 14
checkbox input "true"
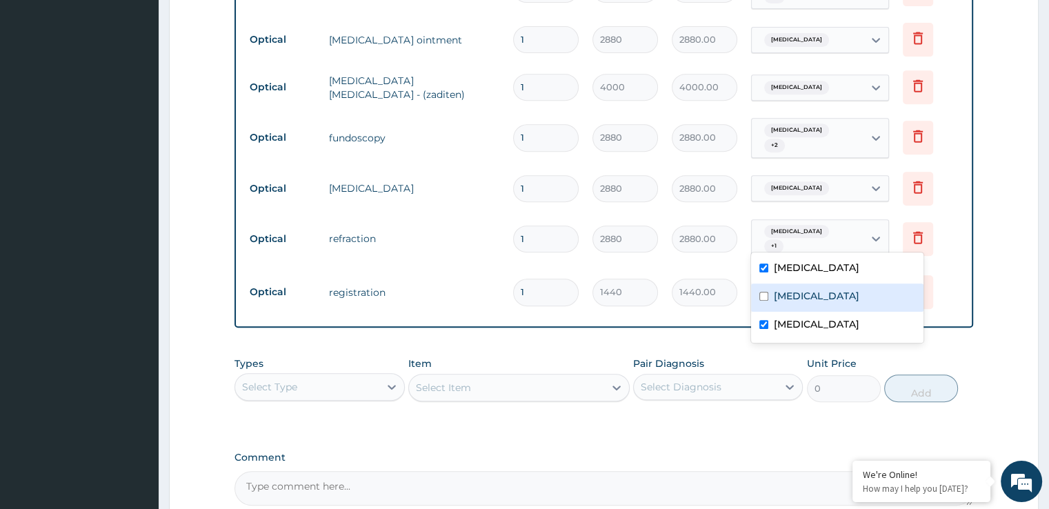
click at [795, 299] on label "Bacterial conjunctivitis" at bounding box center [817, 296] width 86 height 14
checkbox input "true"
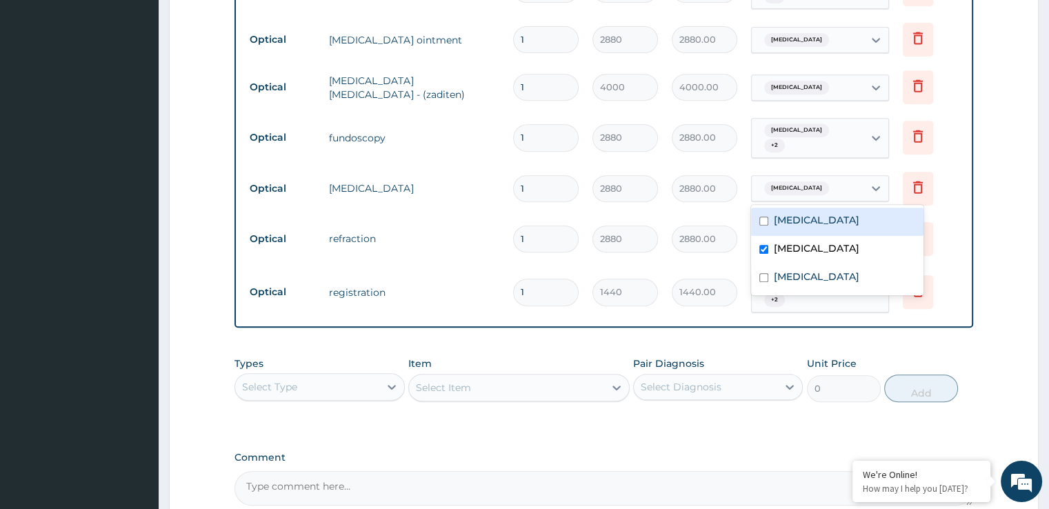
click at [801, 187] on span "Bacterial conjunctivitis" at bounding box center [796, 188] width 65 height 14
click at [799, 236] on div "Bacterial conjunctivitis" at bounding box center [837, 250] width 172 height 28
click at [809, 218] on label "Allergic conjunctivitis" at bounding box center [817, 220] width 86 height 14
checkbox input "true"
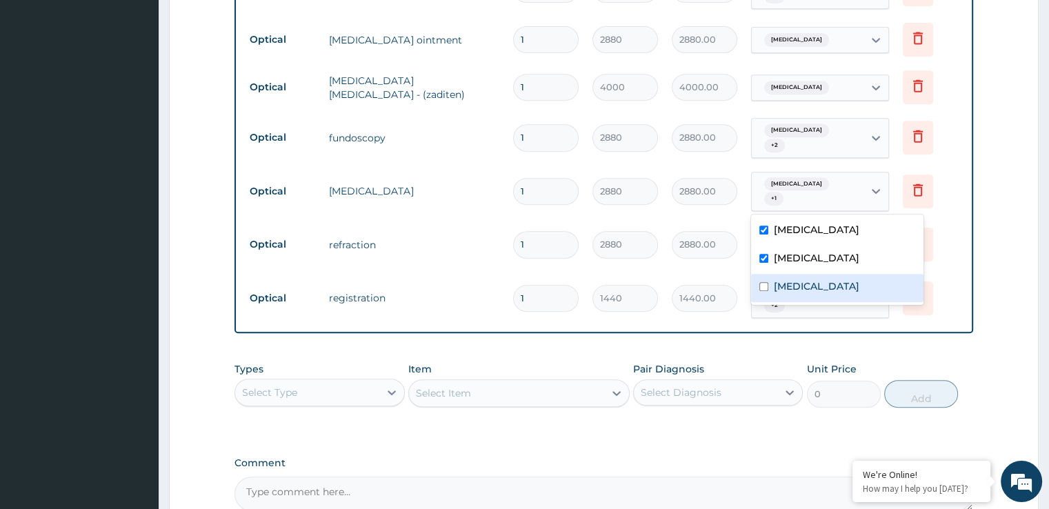
click at [797, 279] on label "Astigmatism" at bounding box center [817, 286] width 86 height 14
checkbox input "true"
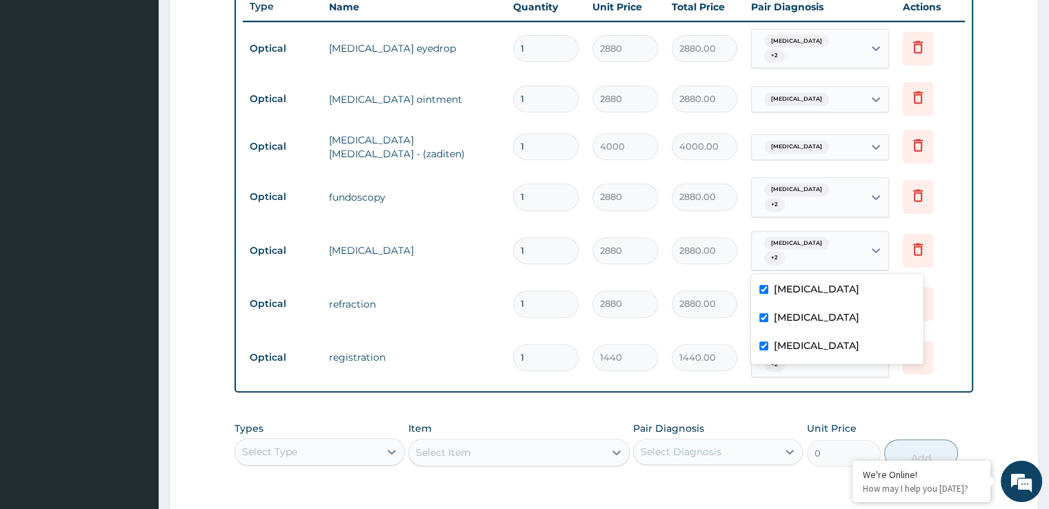
scroll to position [527, 0]
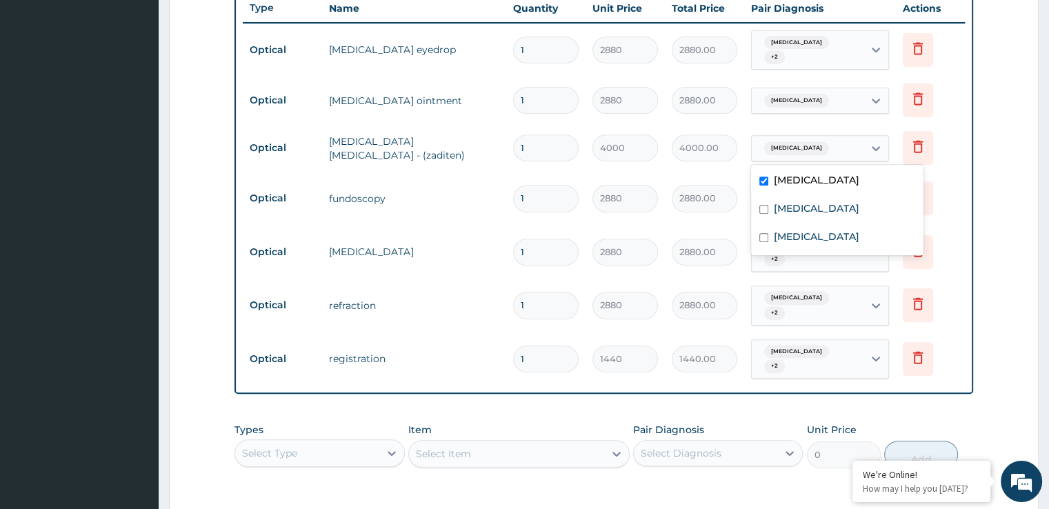
click at [810, 148] on span "Allergic conjunctivitis" at bounding box center [796, 148] width 65 height 14
click at [786, 213] on label "Bacterial conjunctivitis" at bounding box center [817, 208] width 86 height 14
checkbox input "true"
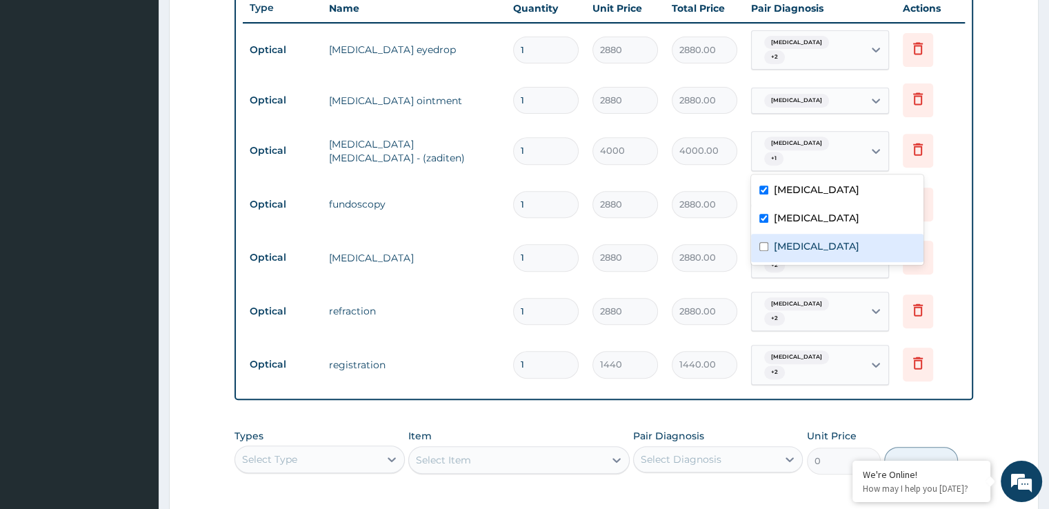
click at [781, 246] on label "Astigmatism" at bounding box center [817, 246] width 86 height 14
checkbox input "true"
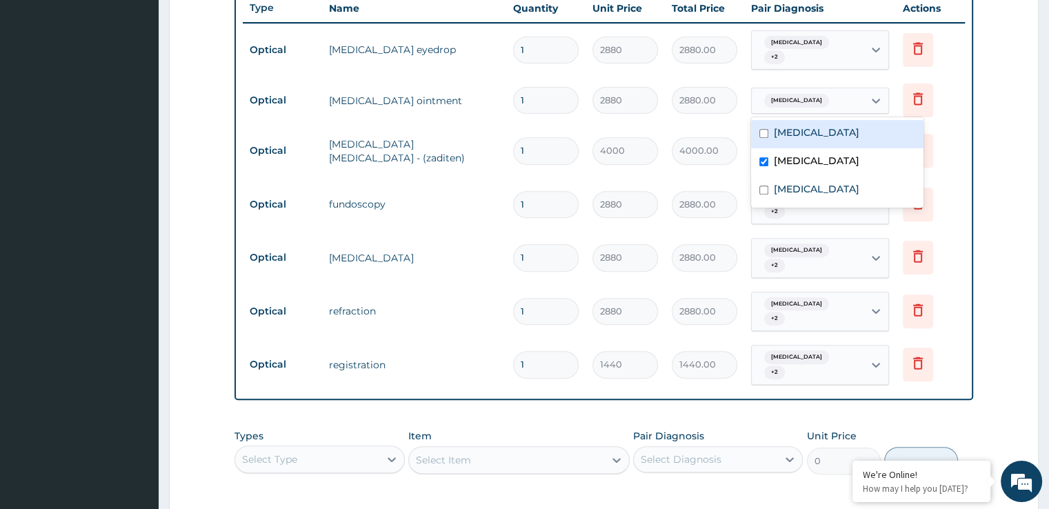
click at [792, 97] on span "Bacterial conjunctivitis" at bounding box center [796, 101] width 65 height 14
click at [783, 125] on div "Allergic conjunctivitis" at bounding box center [837, 134] width 172 height 28
checkbox input "true"
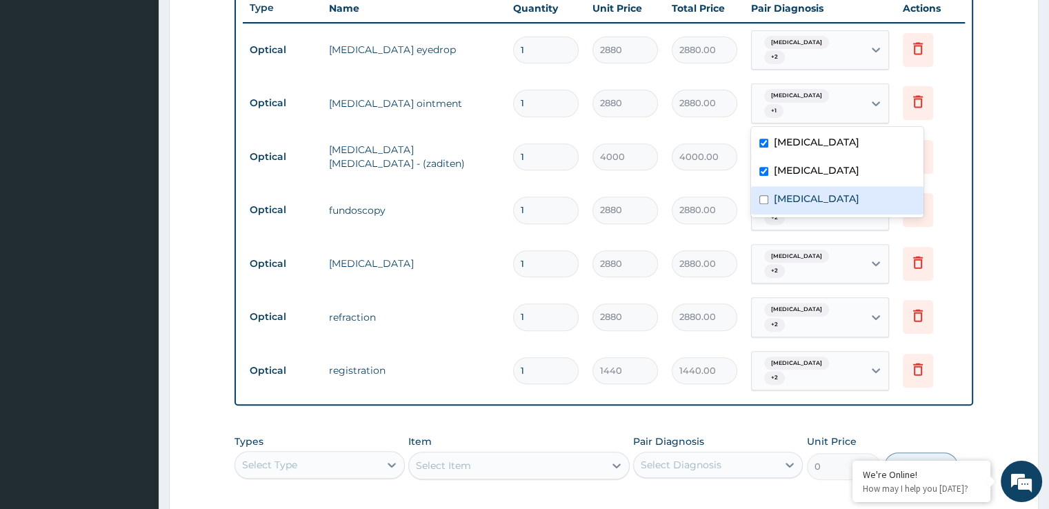
click at [794, 195] on label "Astigmatism" at bounding box center [817, 199] width 86 height 14
checkbox input "true"
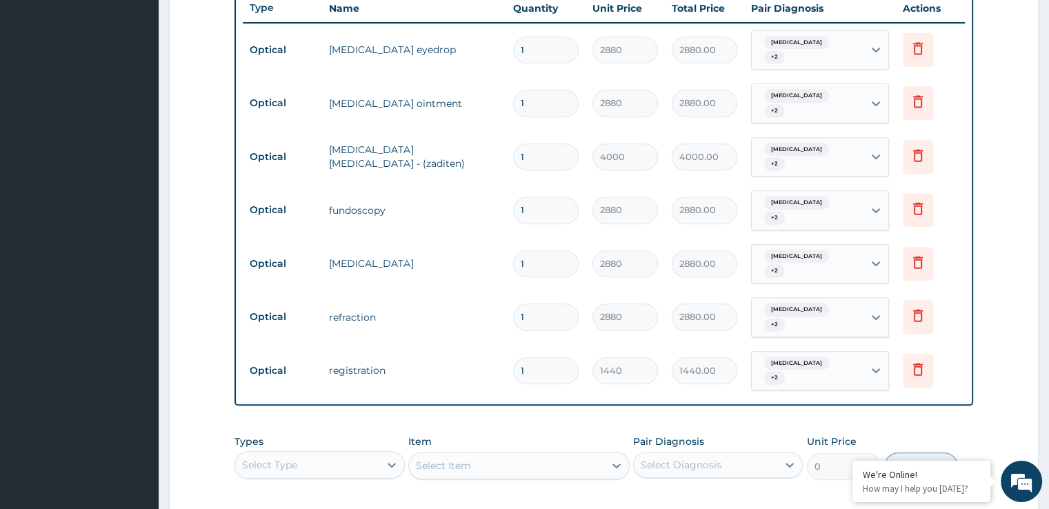
click at [1021, 134] on form "Step 2 of 2 PA Code / Prescription Code PA/58C4B8 Encounter Date 10-09-2025 Imp…" at bounding box center [604, 114] width 870 height 1137
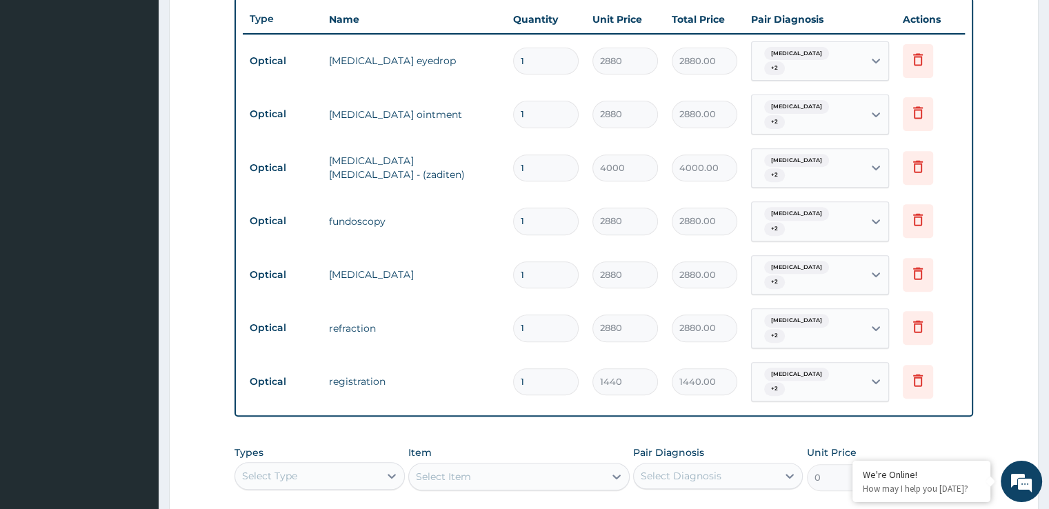
scroll to position [737, 0]
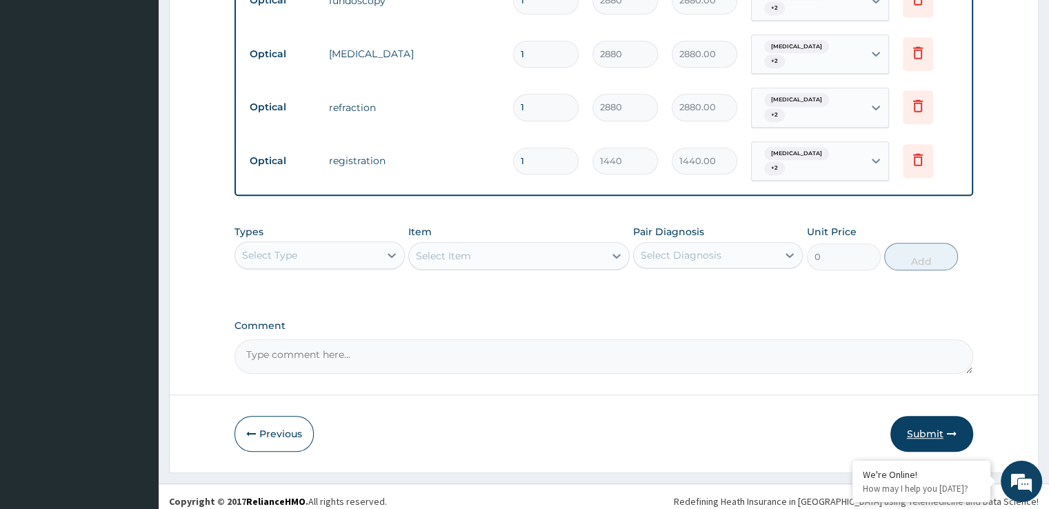
click at [921, 422] on button "Submit" at bounding box center [931, 434] width 83 height 36
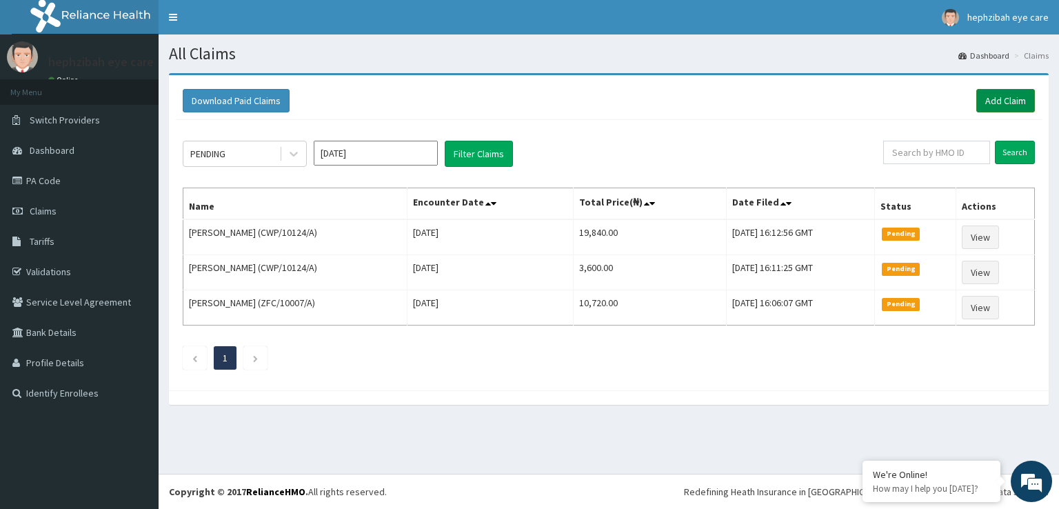
click at [1010, 94] on link "Add Claim" at bounding box center [1006, 100] width 59 height 23
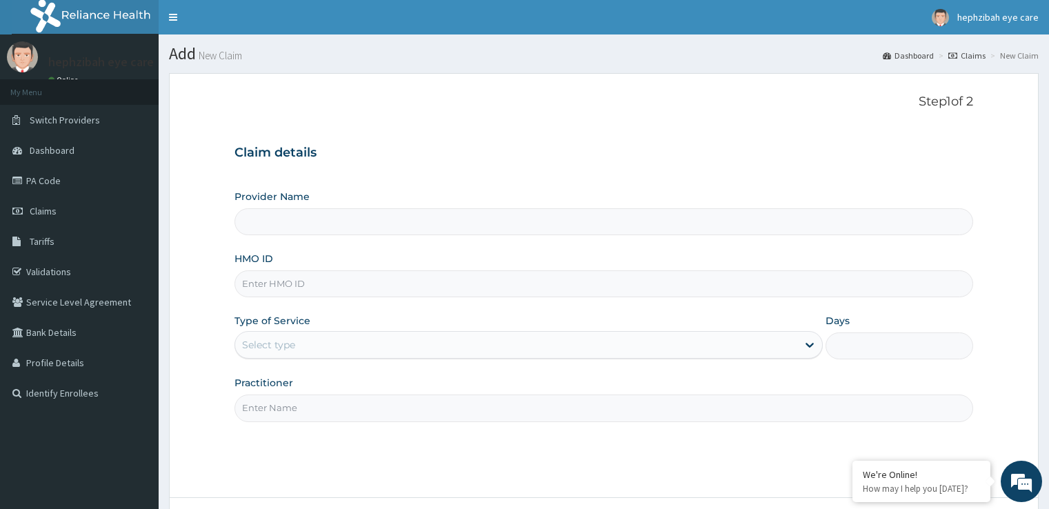
type input "Hephzibah Eye Care-LEKKI"
click at [352, 285] on input "HMO ID" at bounding box center [604, 283] width 738 height 27
paste input "PES/10034/D"
type input "PES/10034/D"
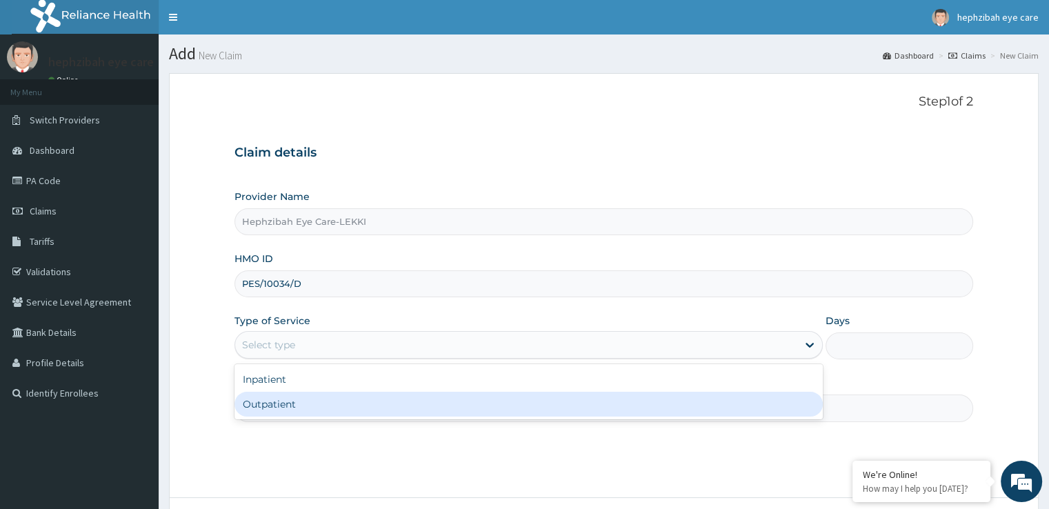
drag, startPoint x: 306, startPoint y: 337, endPoint x: 306, endPoint y: 399, distance: 61.4
click at [306, 359] on div "option Outpatient focused, 2 of 2. 2 results available. Use Up and Down to choo…" at bounding box center [529, 345] width 588 height 28
click at [306, 399] on div "Outpatient" at bounding box center [529, 404] width 588 height 25
type input "1"
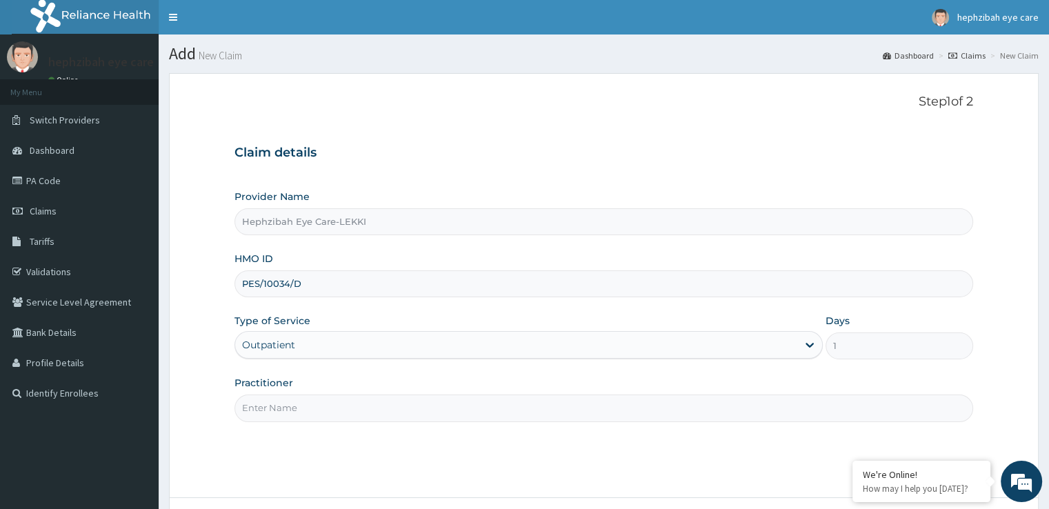
click at [306, 399] on input "Practitioner" at bounding box center [604, 408] width 738 height 27
type input "DR [PERSON_NAME]"
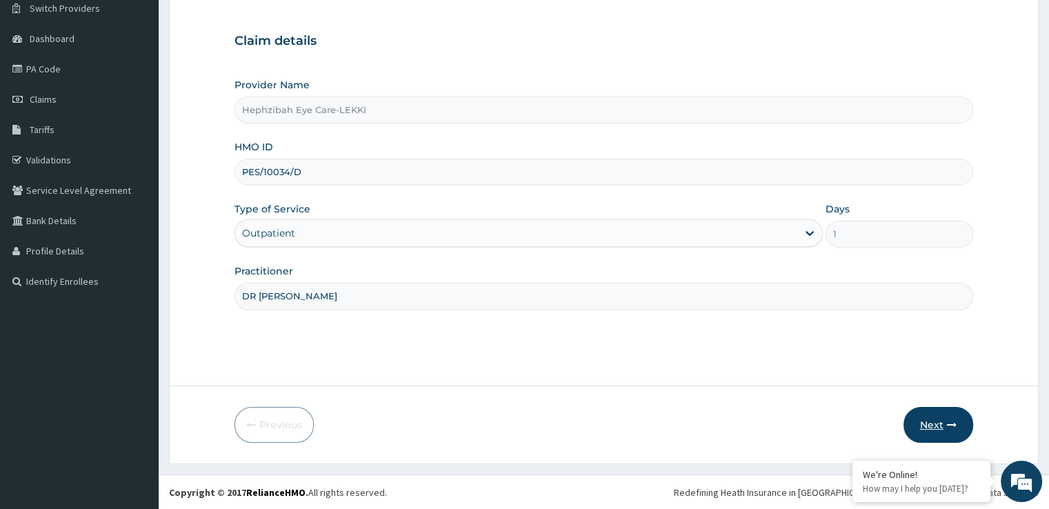
click at [956, 417] on button "Next" at bounding box center [939, 425] width 70 height 36
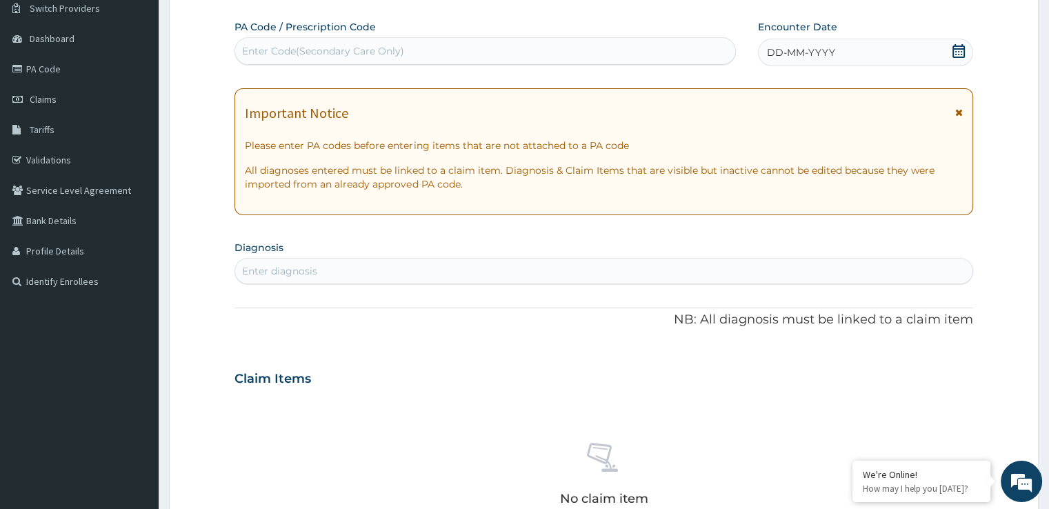
click at [268, 55] on div "Enter Code(Secondary Care Only)" at bounding box center [323, 51] width 162 height 14
paste input "PA/358228"
type input "PA/358228"
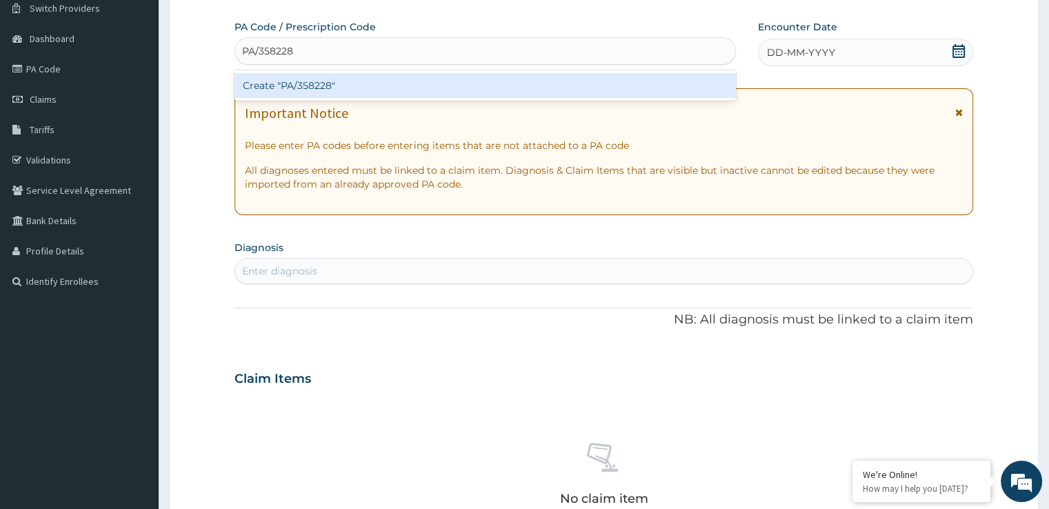
click at [318, 78] on div "Create "PA/358228"" at bounding box center [485, 85] width 501 height 25
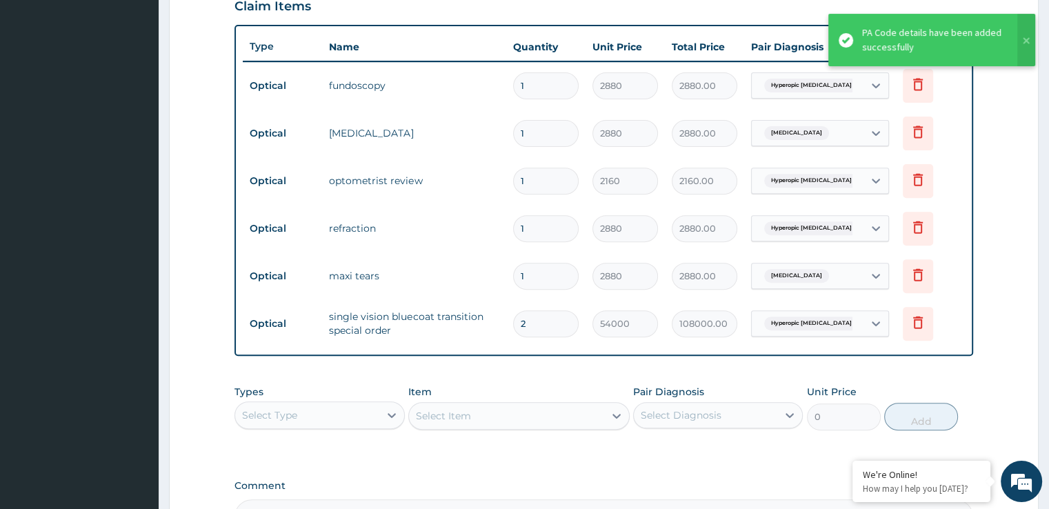
scroll to position [490, 0]
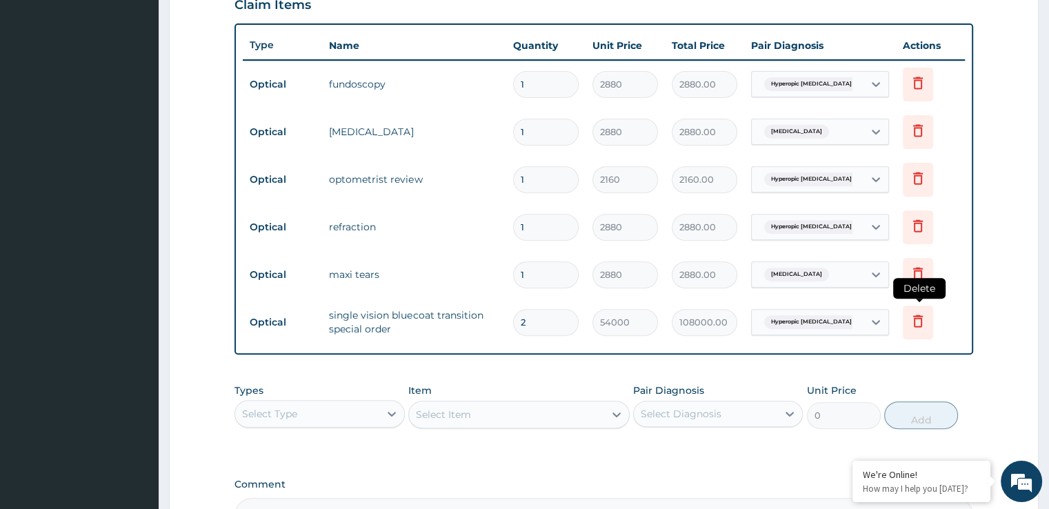
click at [917, 315] on icon at bounding box center [918, 321] width 10 height 12
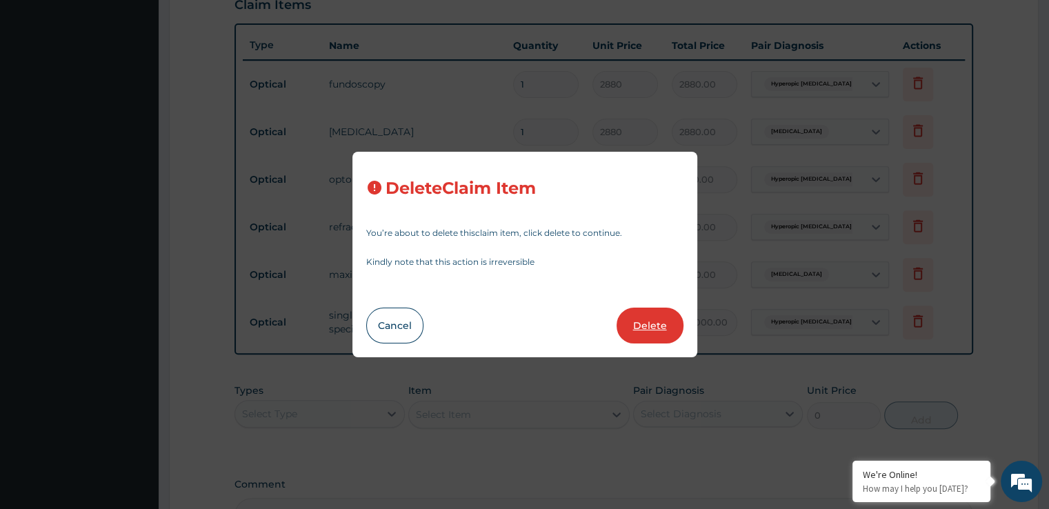
click at [648, 329] on button "Delete" at bounding box center [650, 326] width 67 height 36
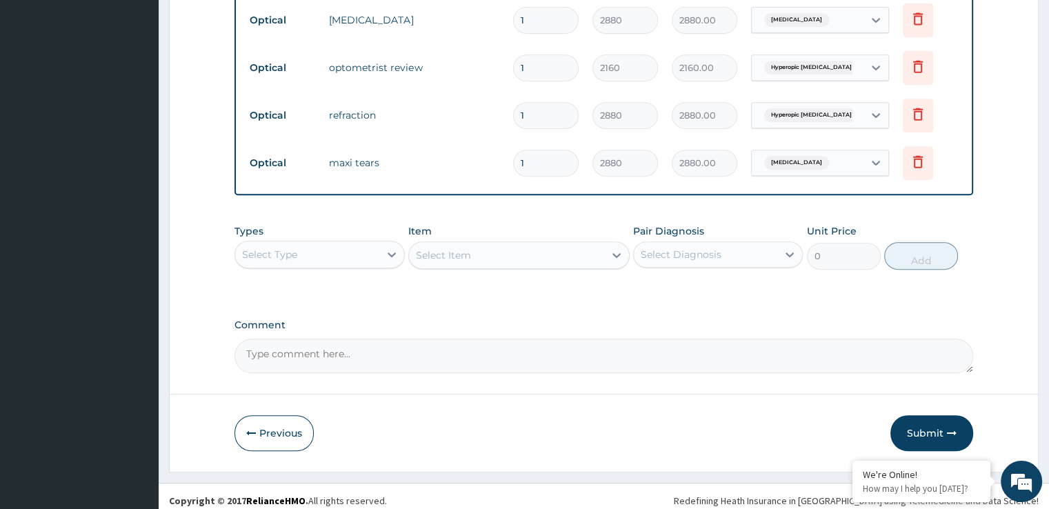
scroll to position [608, 0]
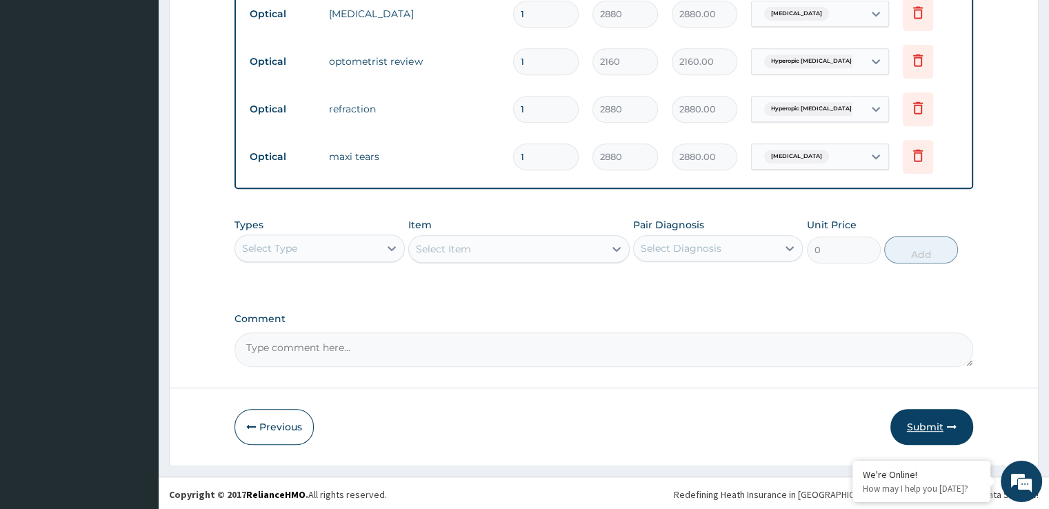
click at [919, 428] on button "Submit" at bounding box center [931, 427] width 83 height 36
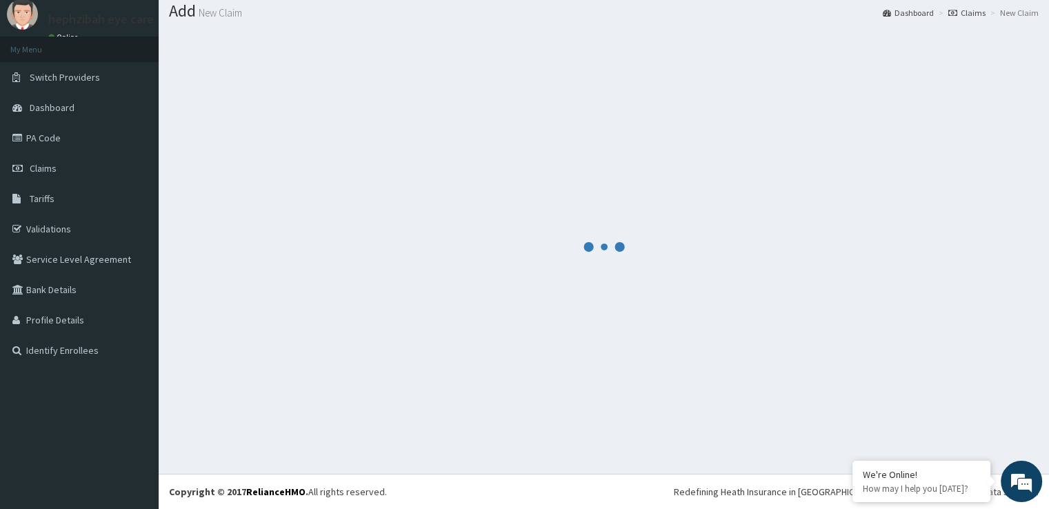
scroll to position [42, 0]
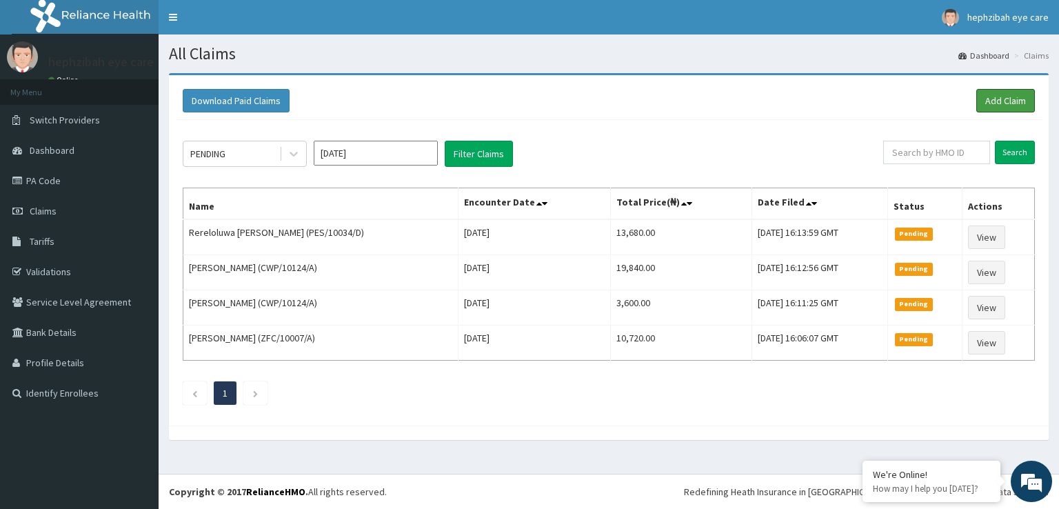
click at [992, 99] on link "Add Claim" at bounding box center [1006, 100] width 59 height 23
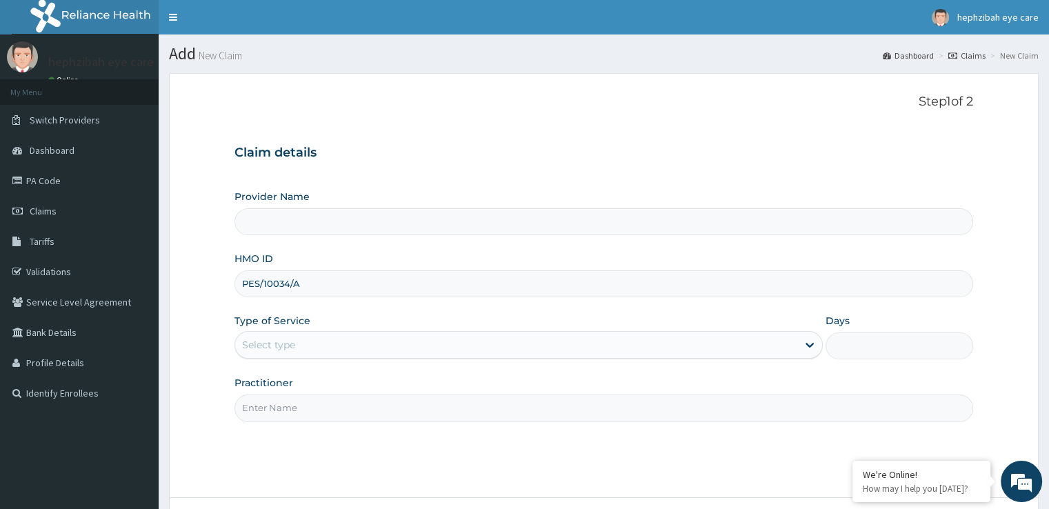
type input "PES/10034/A"
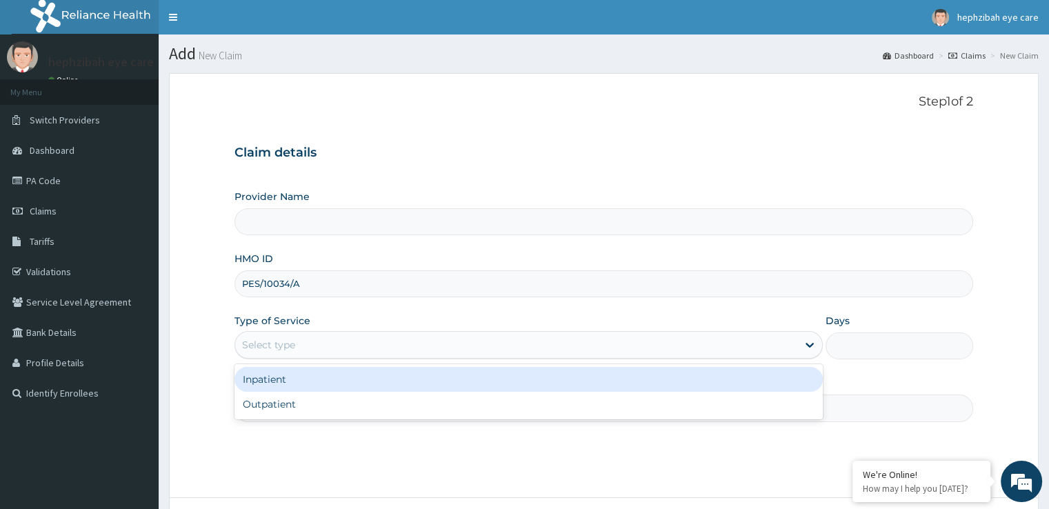
click at [298, 340] on div "Select type" at bounding box center [516, 345] width 562 height 22
type input "Hephzibah Eye Care-LEKKI"
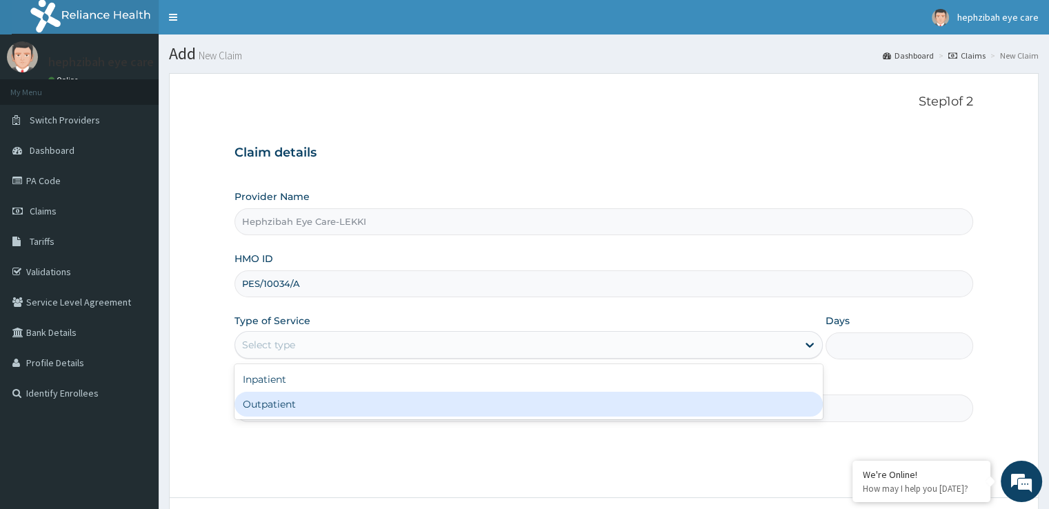
click at [282, 408] on div "Outpatient" at bounding box center [529, 404] width 588 height 25
type input "1"
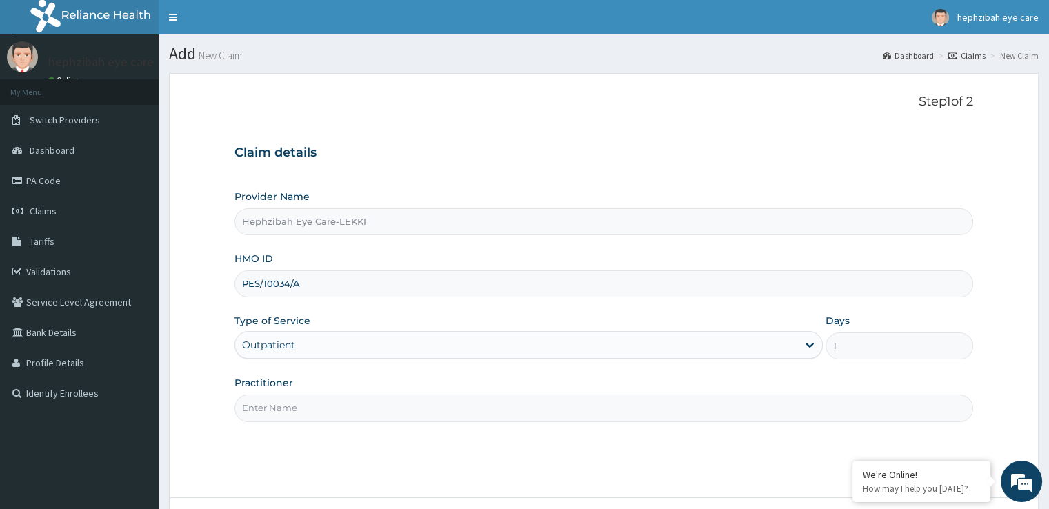
click at [288, 407] on input "Practitioner" at bounding box center [604, 408] width 738 height 27
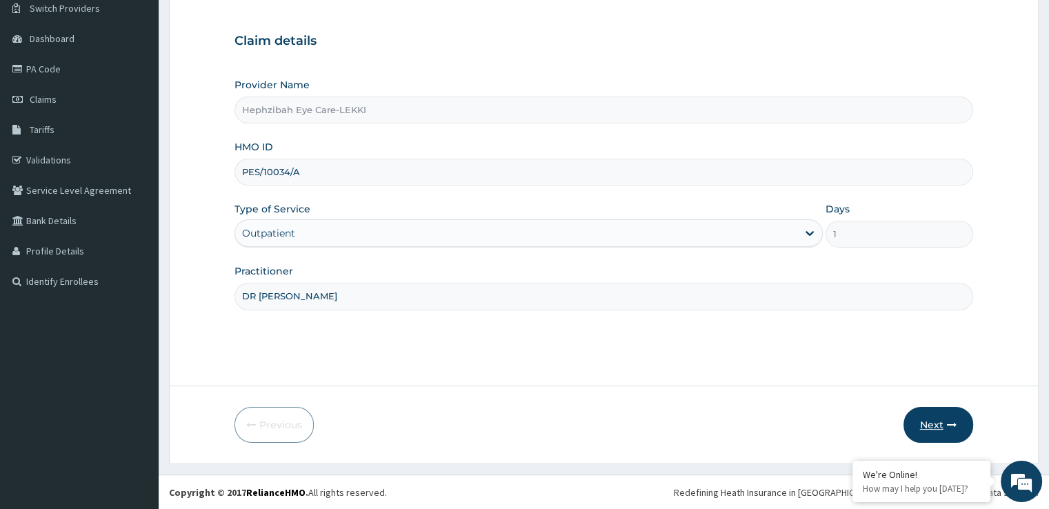
type input "DR [PERSON_NAME]"
click at [928, 413] on button "Next" at bounding box center [939, 425] width 70 height 36
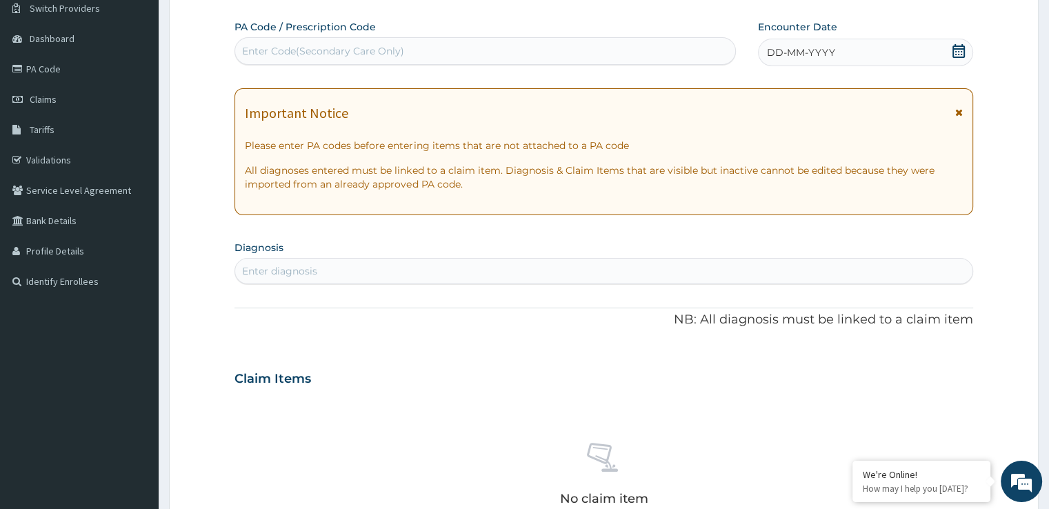
scroll to position [0, 0]
click at [262, 50] on div "Enter Code(Secondary Care Only)" at bounding box center [323, 51] width 162 height 14
paste input "PA/DF87CF"
type input "PA/DF87CF"
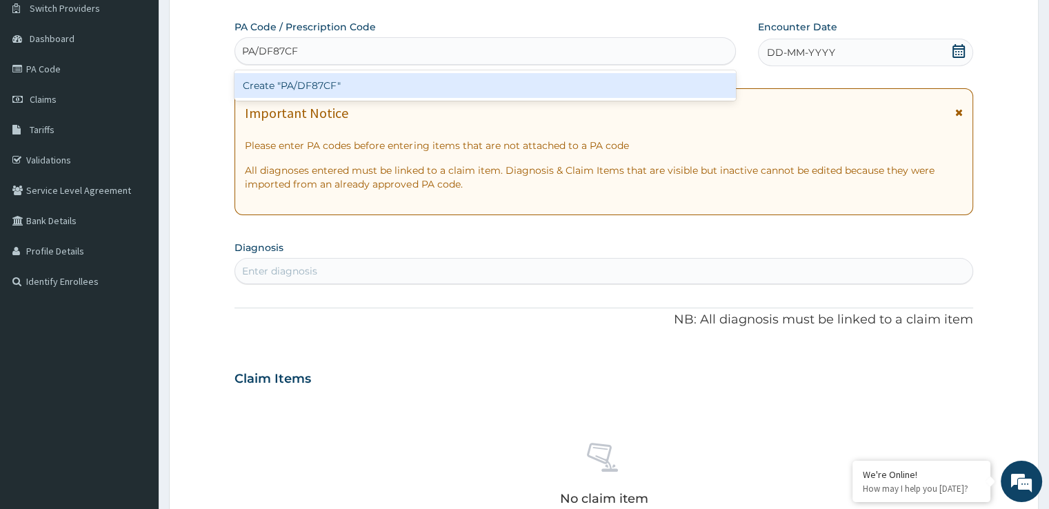
click at [284, 79] on div "Create "PA/DF87CF"" at bounding box center [485, 85] width 501 height 25
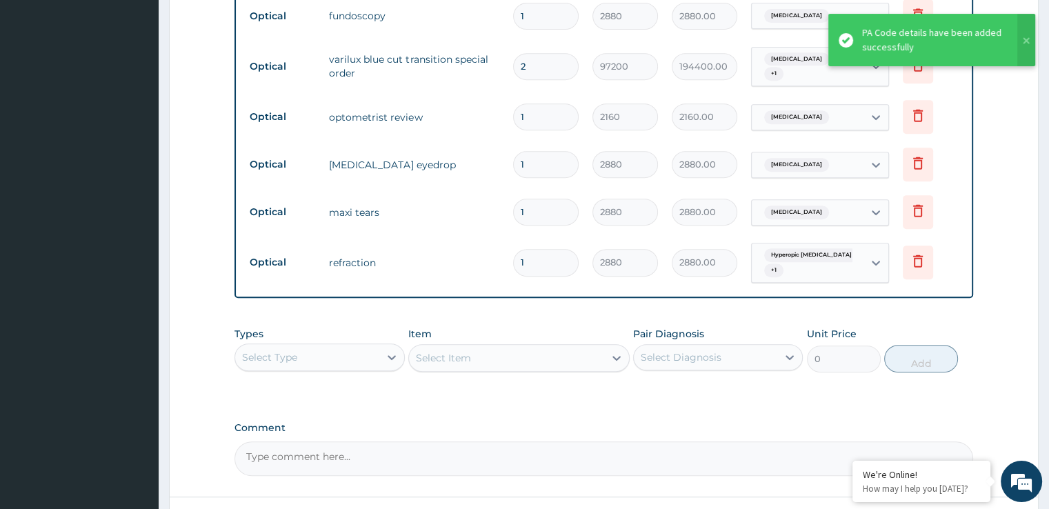
scroll to position [708, 0]
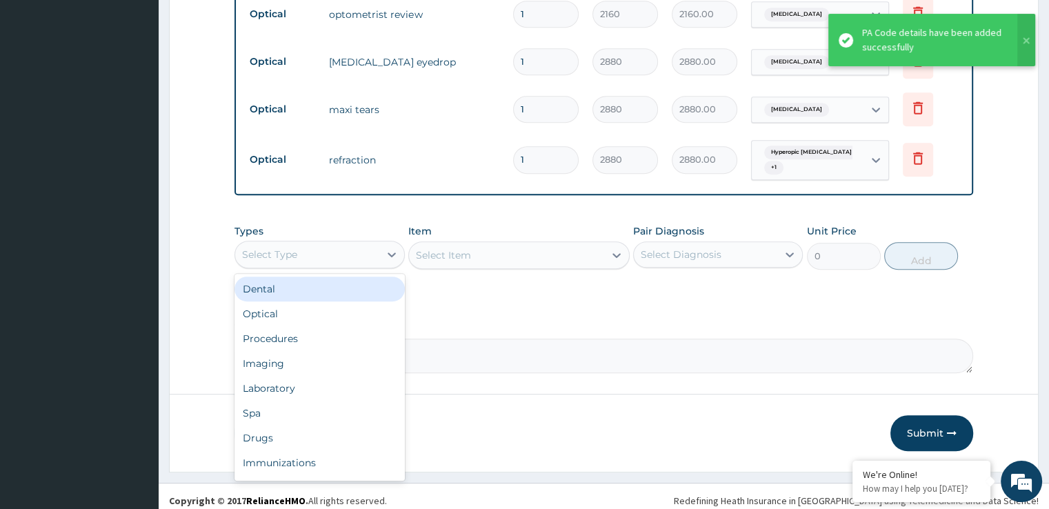
click at [286, 252] on div "Select Type" at bounding box center [269, 255] width 55 height 14
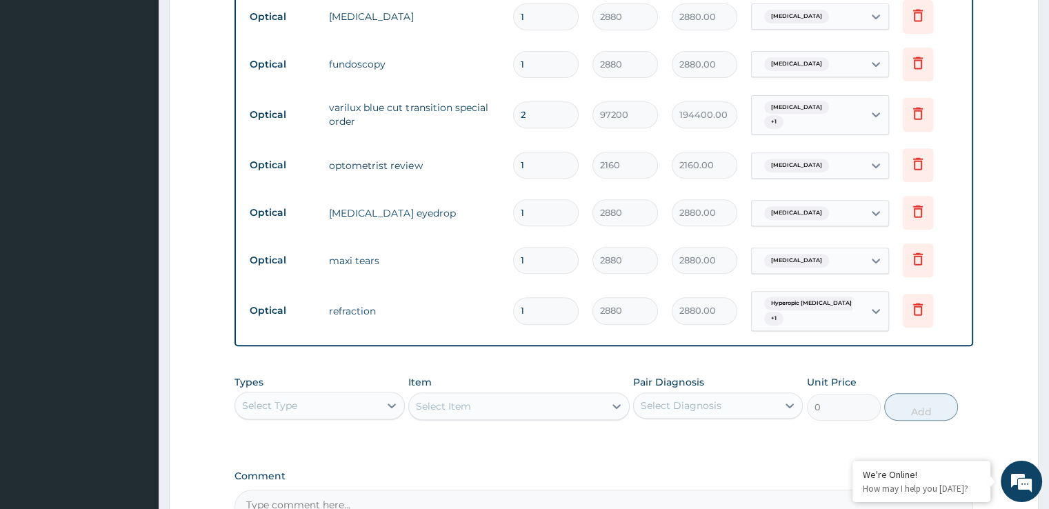
scroll to position [561, 0]
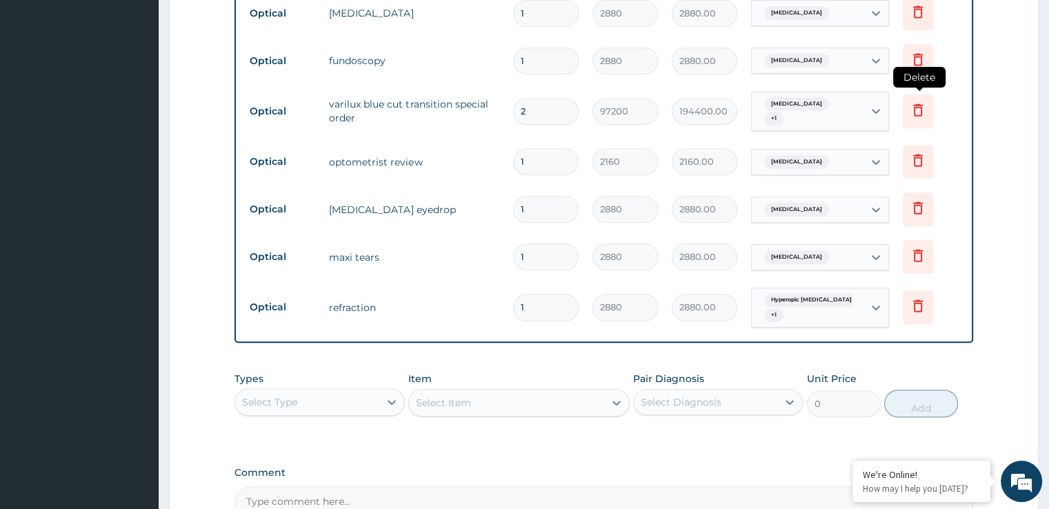
click at [916, 106] on icon at bounding box center [918, 109] width 17 height 17
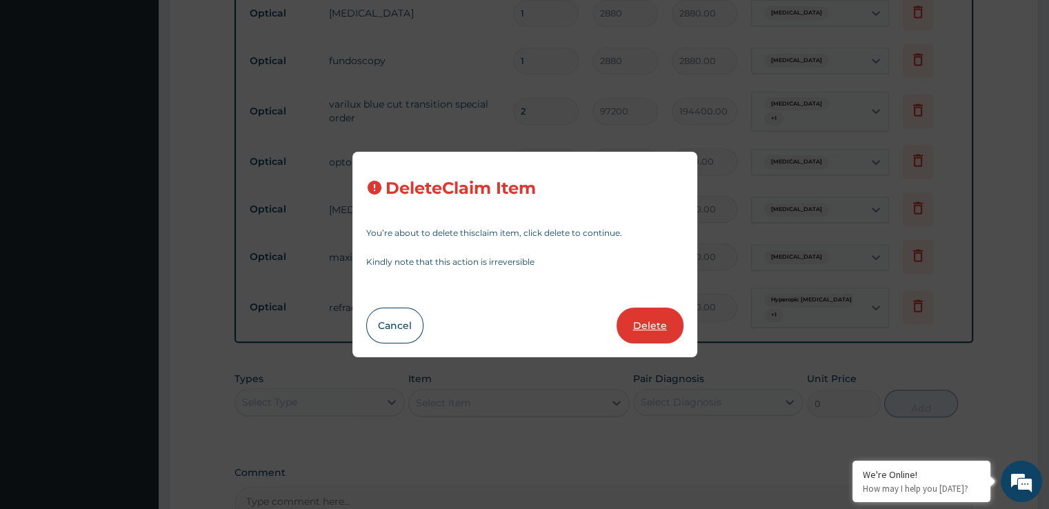
click at [646, 317] on button "Delete" at bounding box center [650, 326] width 67 height 36
type input "1"
type input "2160"
type input "2160.00"
type input "2880"
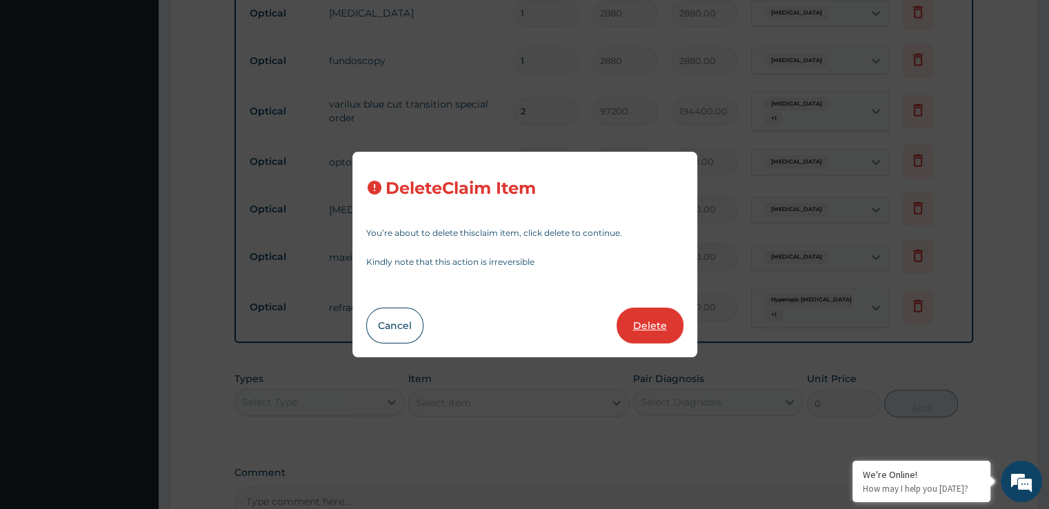
type input "2880.00"
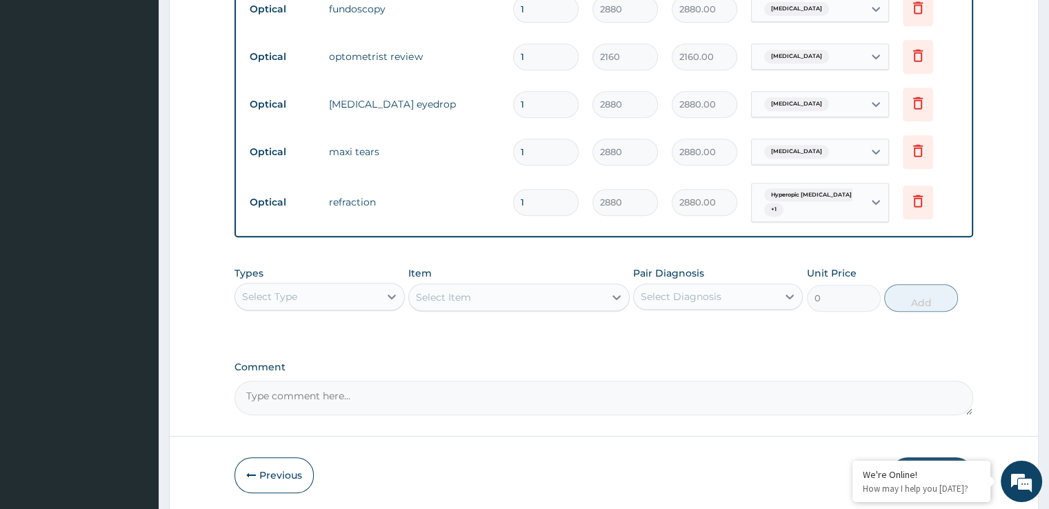
scroll to position [661, 0]
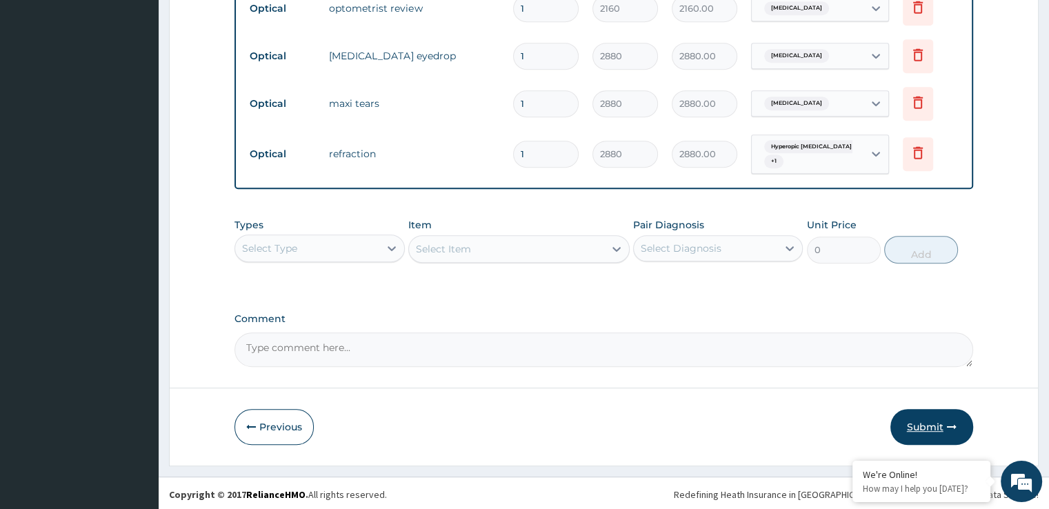
click at [916, 423] on button "Submit" at bounding box center [931, 427] width 83 height 36
